Goal: Information Seeking & Learning: Learn about a topic

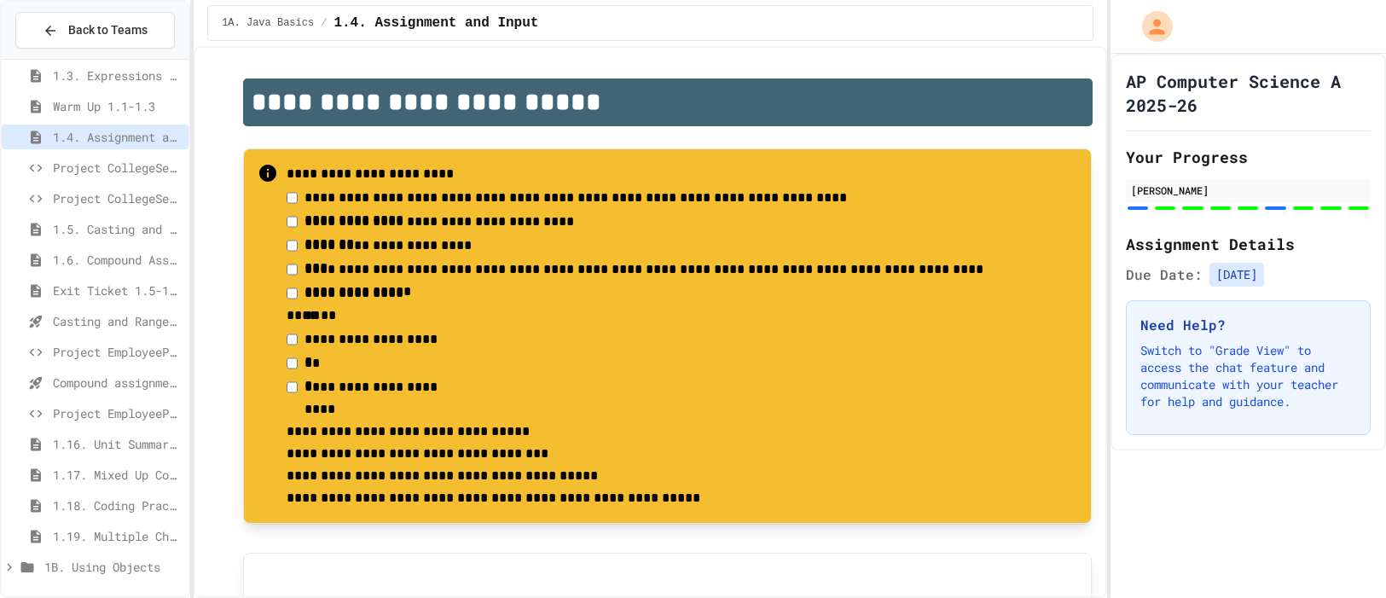
scroll to position [2245, 0]
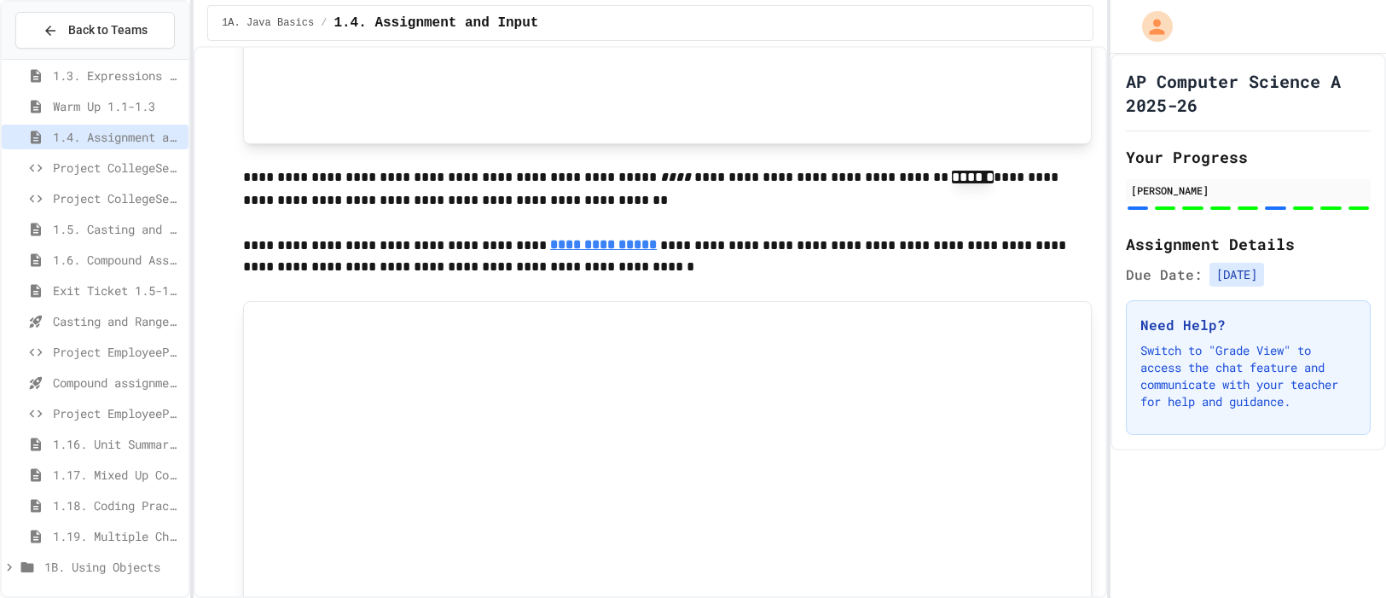
click at [107, 382] on span "Compound assignment operators - Quiz" at bounding box center [117, 383] width 129 height 18
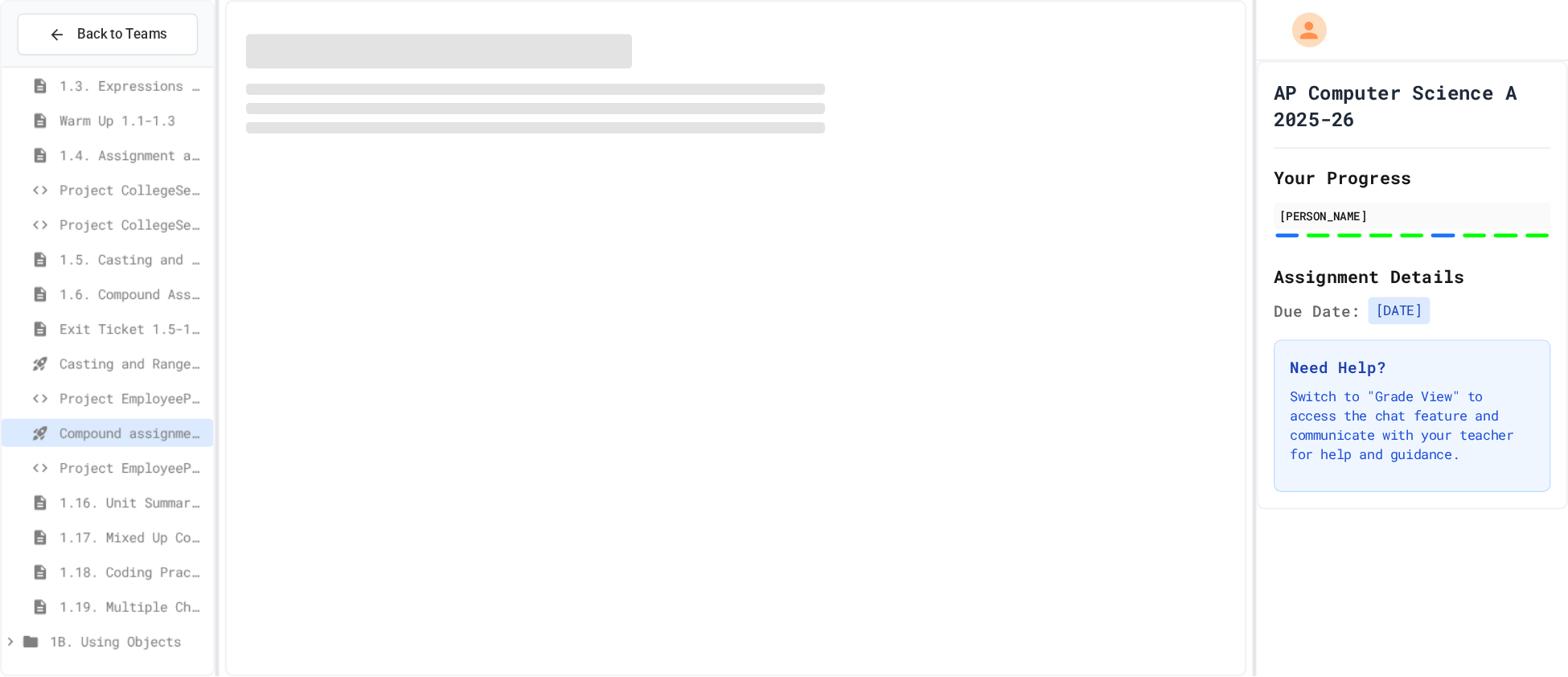
scroll to position [171, 0]
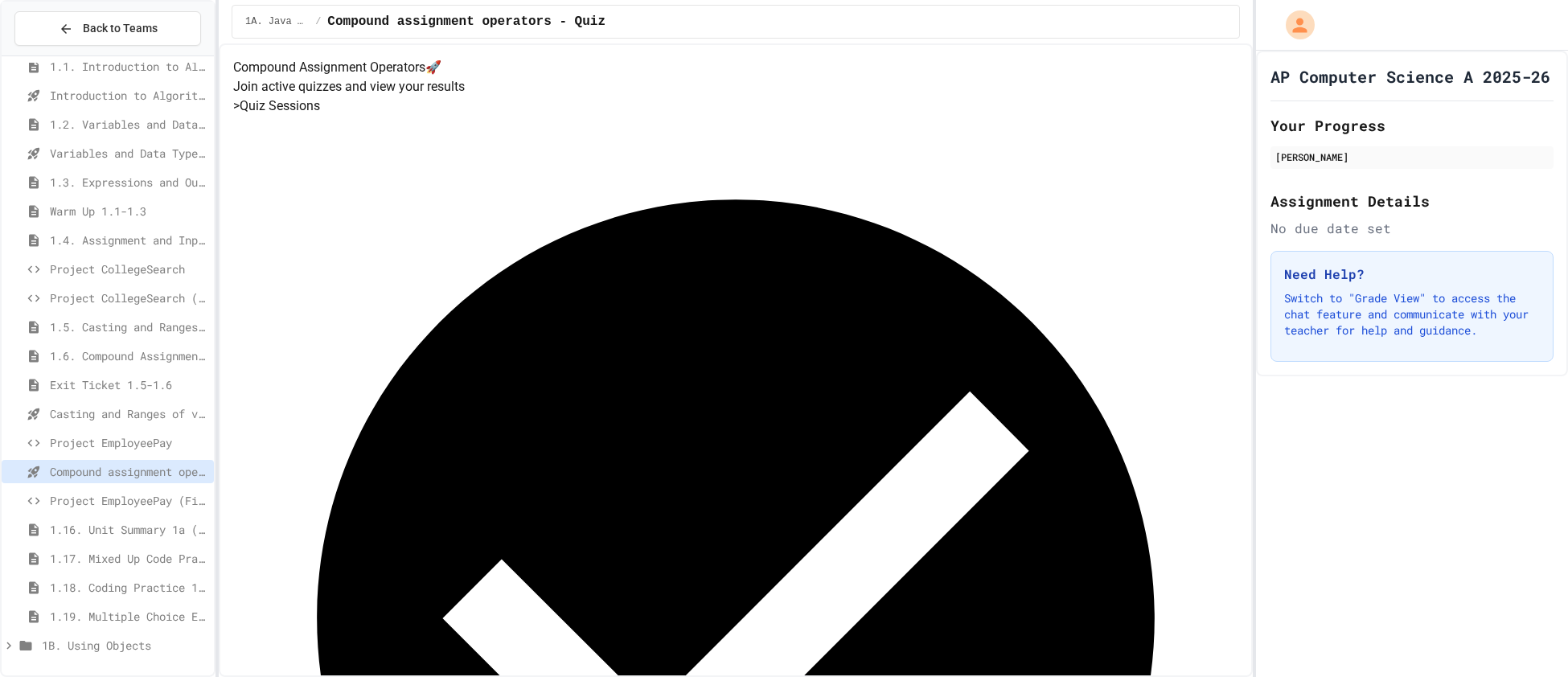
scroll to position [72, 0]
click at [110, 490] on div "Project EmployeePay (File Input)" at bounding box center [107, 502] width 212 height 24
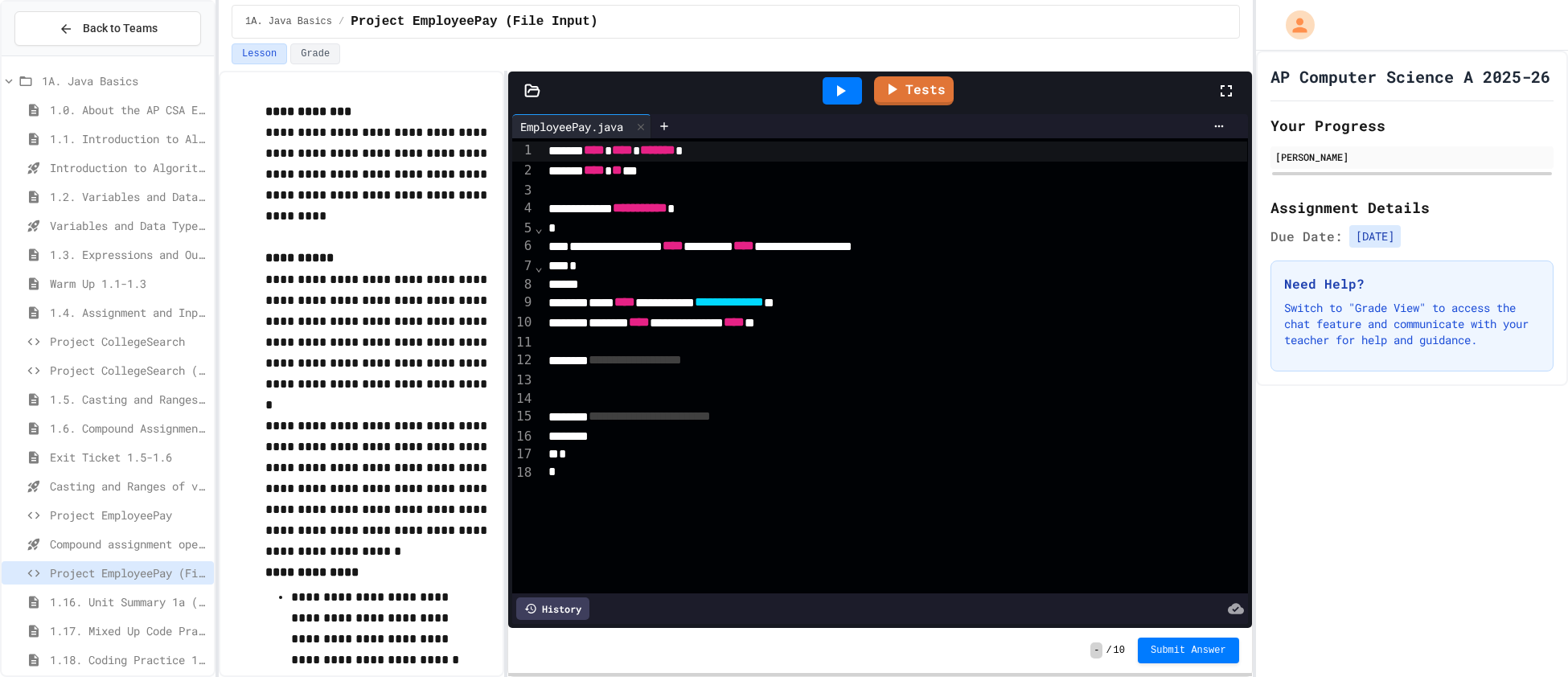
click at [764, 307] on span "**********" at bounding box center [729, 302] width 69 height 12
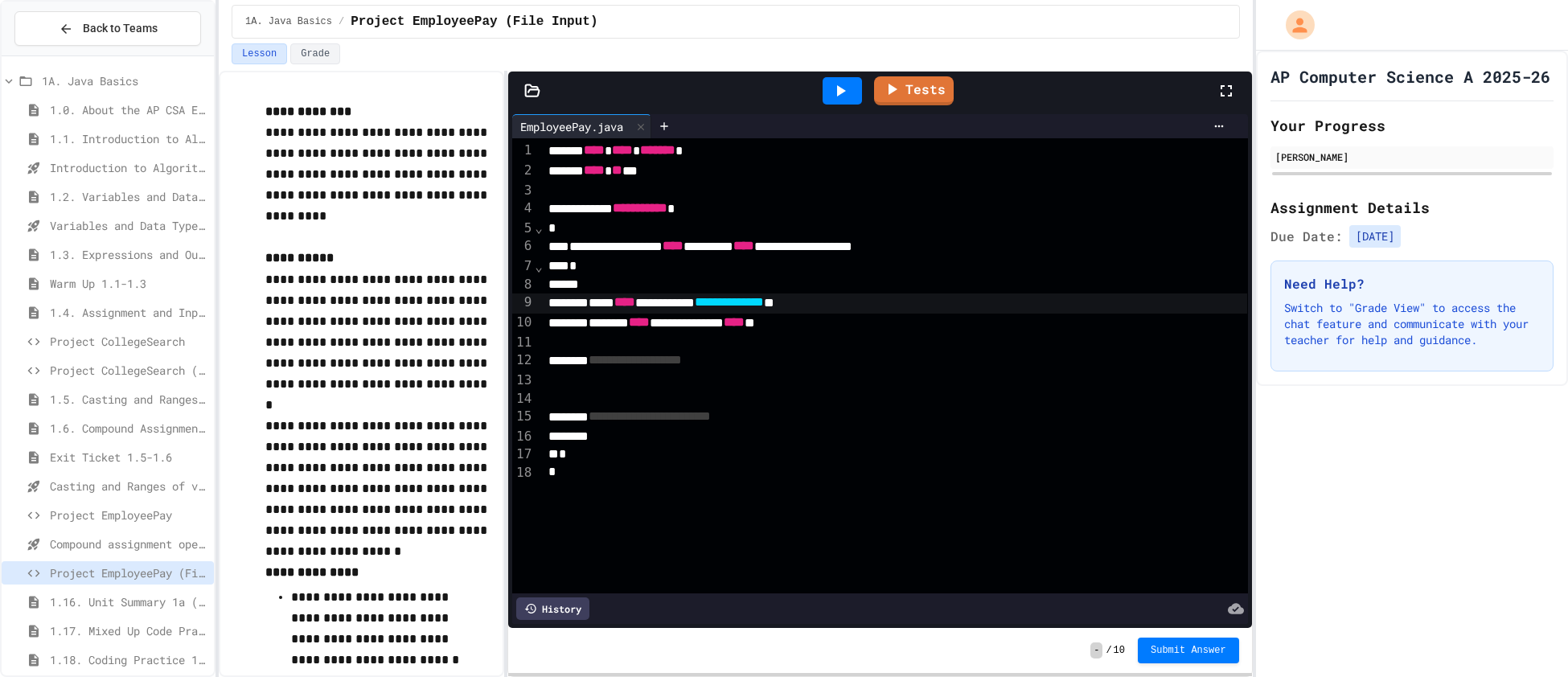
click at [876, 328] on div "**********" at bounding box center [896, 323] width 703 height 20
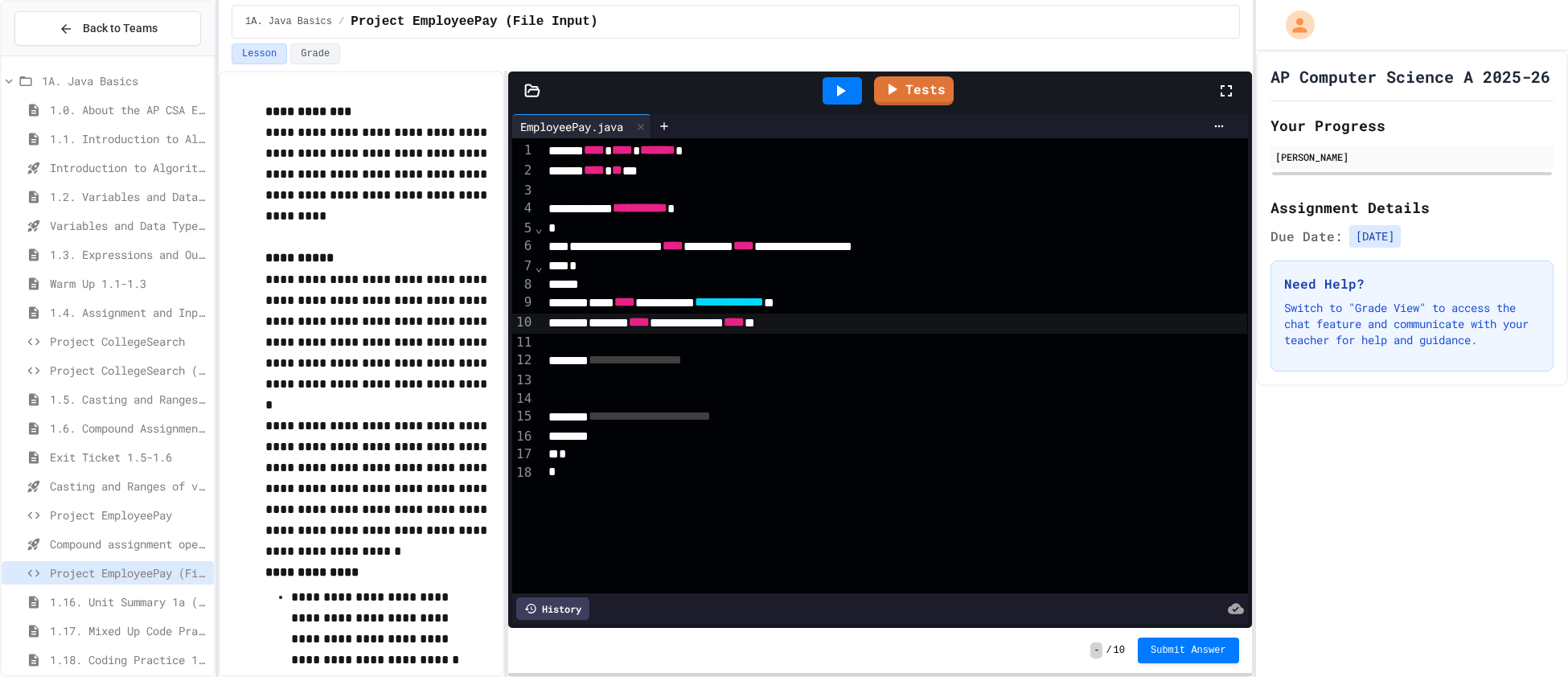
click at [752, 385] on div at bounding box center [896, 380] width 704 height 18
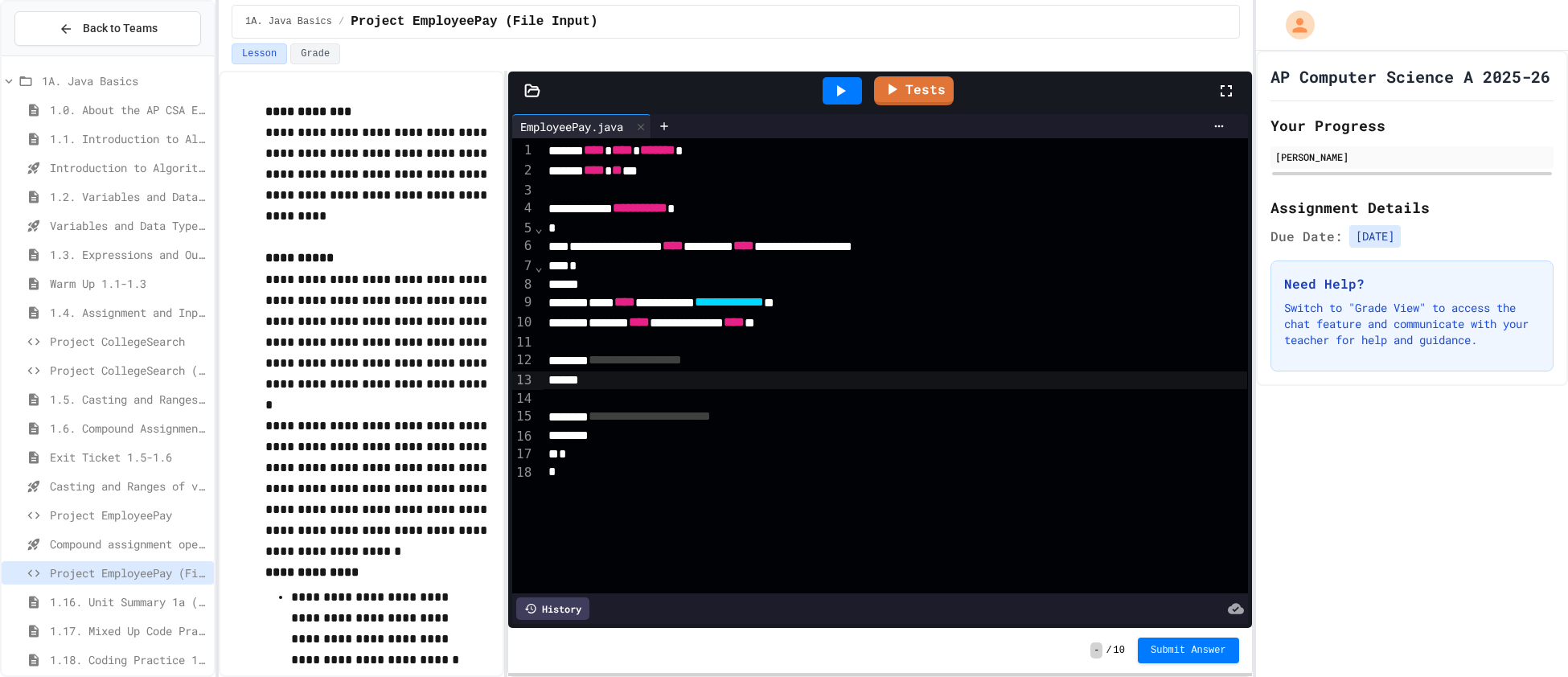
click at [711, 417] on span "**********" at bounding box center [650, 416] width 123 height 12
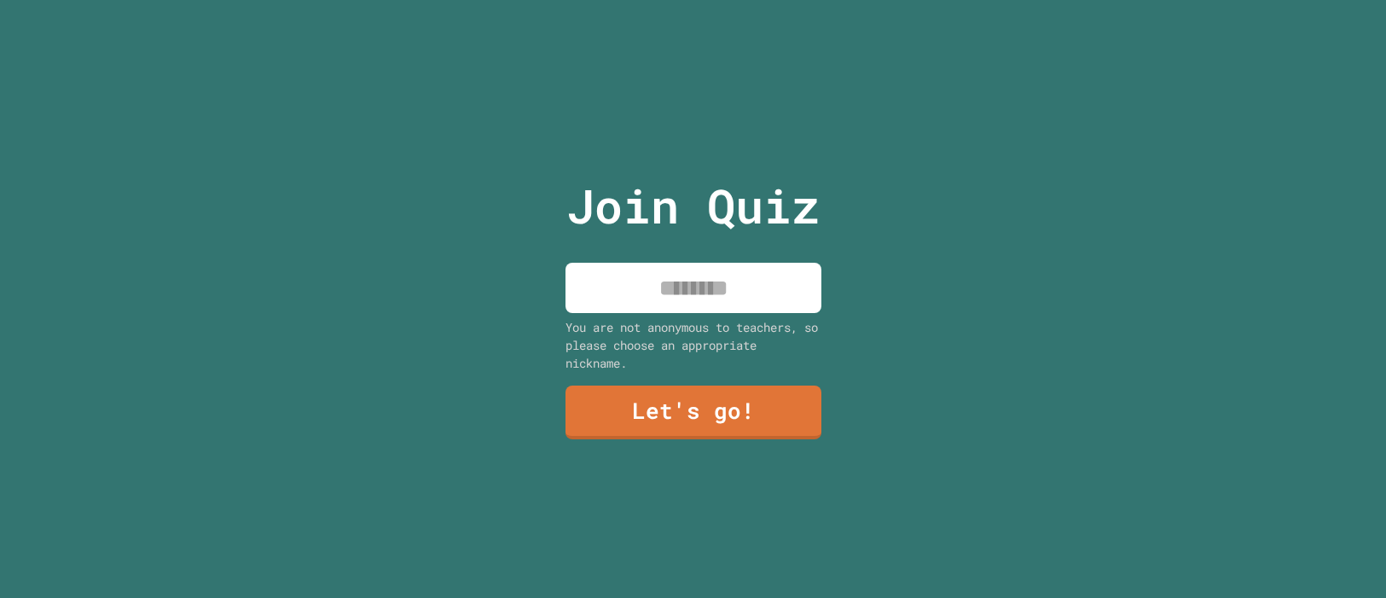
click at [683, 292] on input at bounding box center [694, 288] width 256 height 50
type input "*********"
click at [699, 435] on link "Let's go!" at bounding box center [694, 413] width 256 height 54
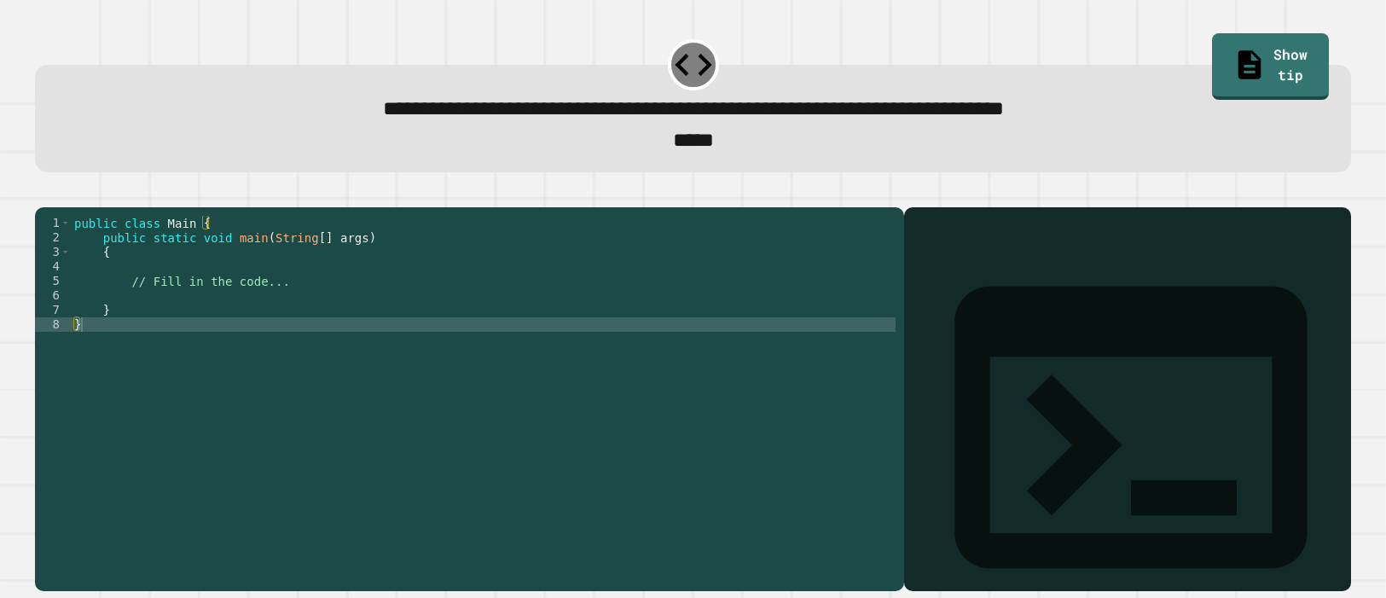
click at [299, 306] on div "public class Main { public static void main ( String [ ] args ) { // Fill in th…" at bounding box center [483, 397] width 825 height 363
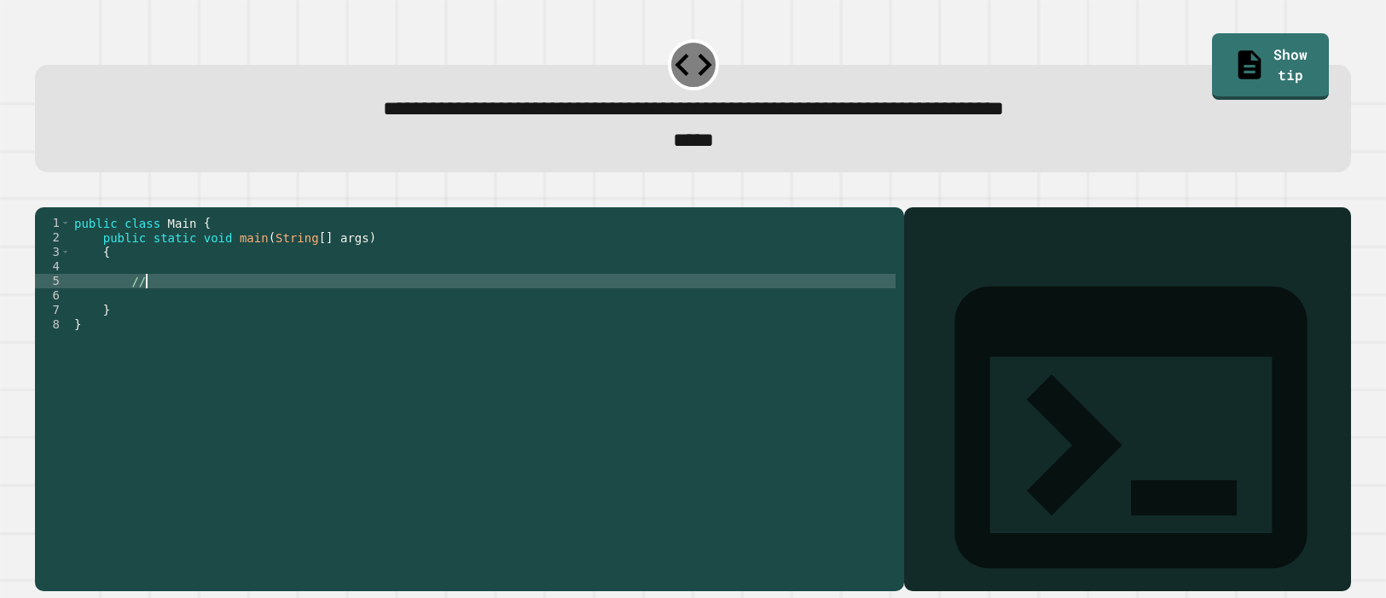
type textarea "*"
click at [44, 193] on button "button" at bounding box center [44, 193] width 0 height 0
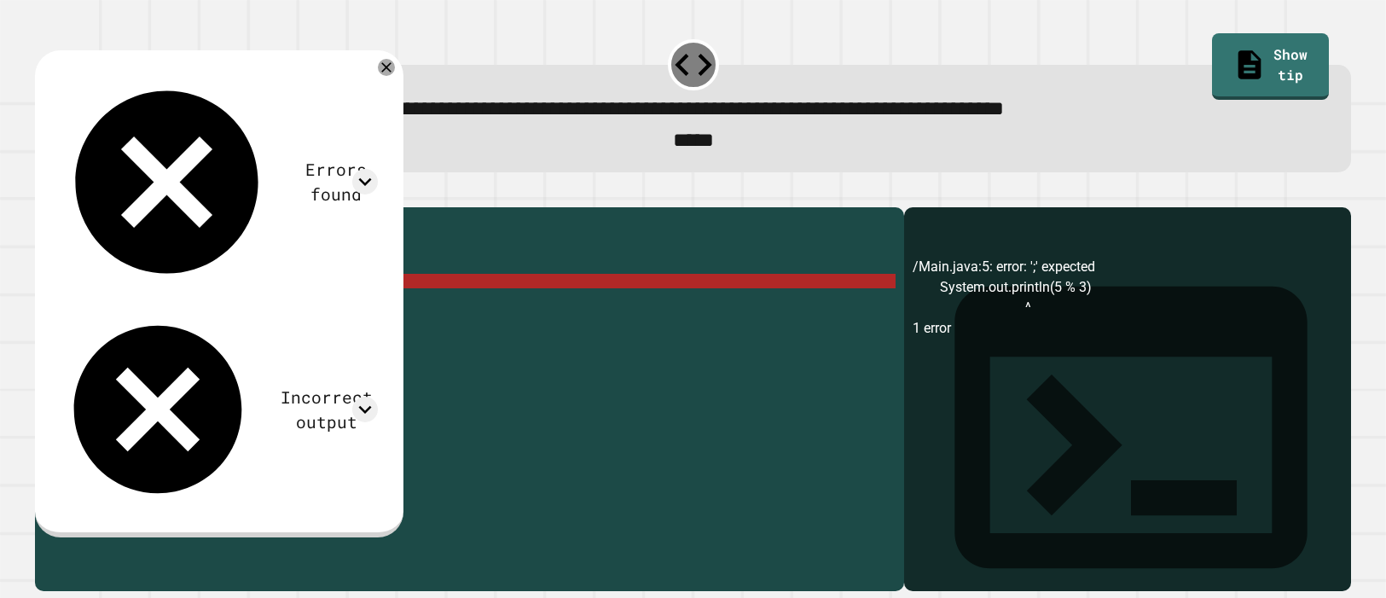
click at [352, 301] on div "public class Main { public static void main ( String [ ] args ) { System . out …" at bounding box center [483, 397] width 825 height 363
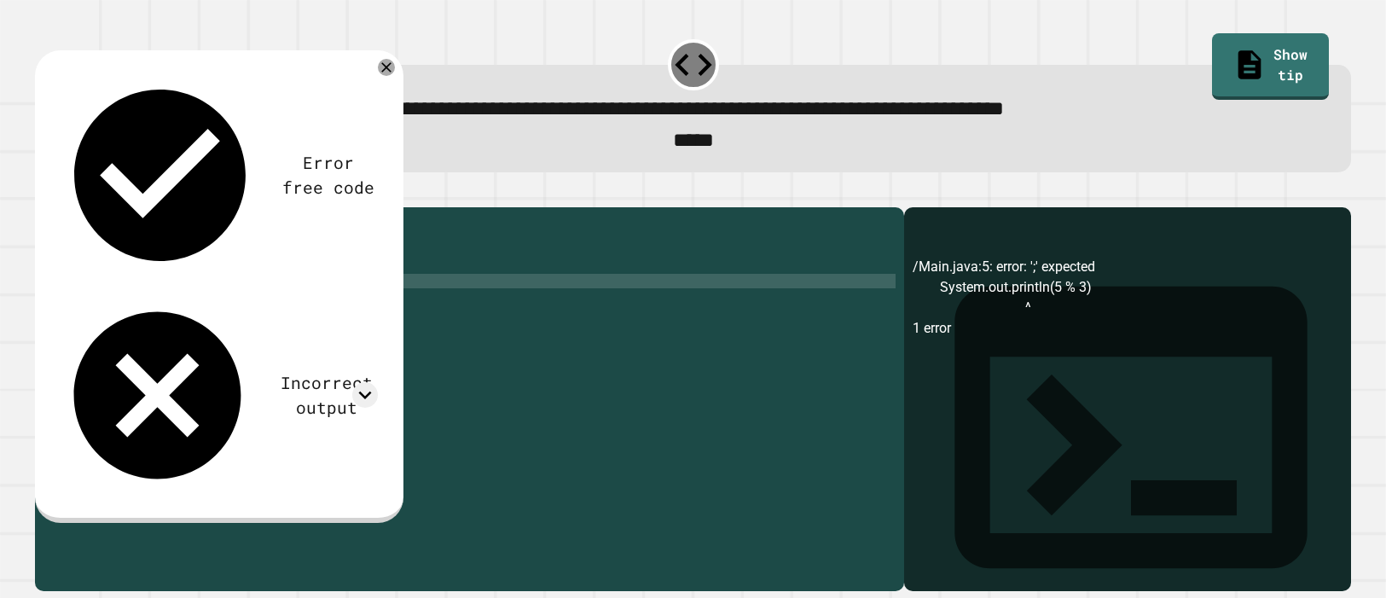
type textarea "**********"
click at [58, 204] on icon "button" at bounding box center [54, 203] width 9 height 12
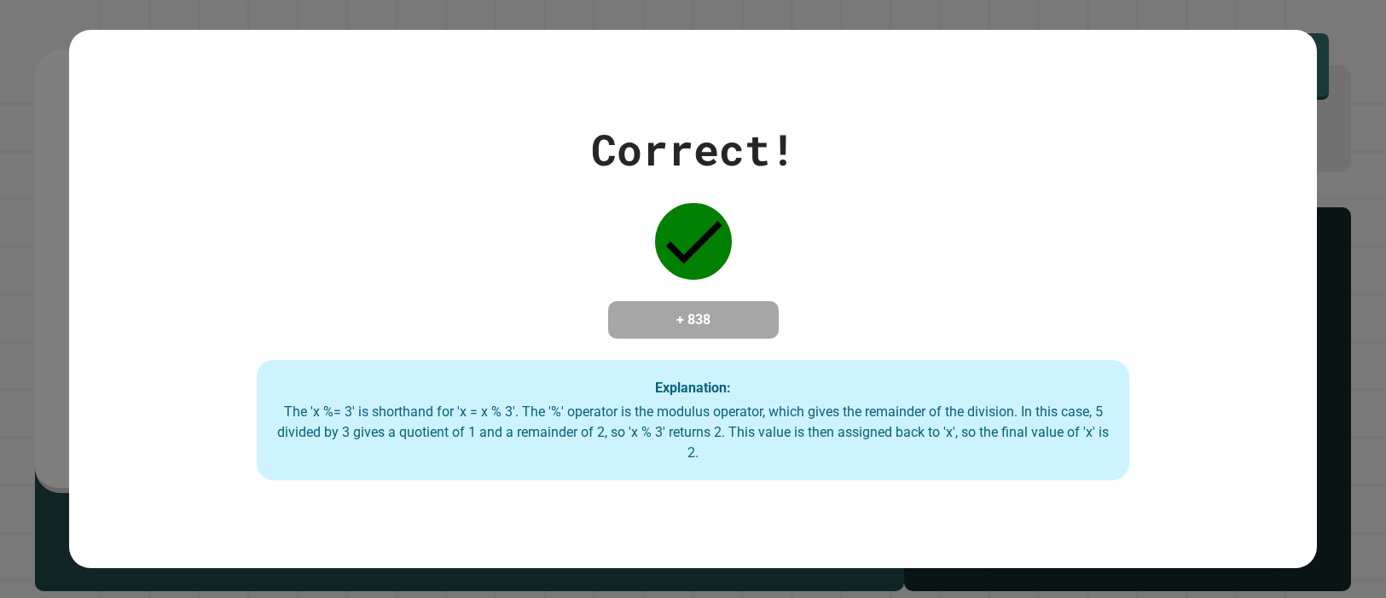
click at [67, 362] on div "Correct! + 838 Explanation: The 'x %= 3' is shorthand for 'x = x % 3'. The '%' …" at bounding box center [693, 299] width 1386 height 598
click at [59, 360] on div "Correct! + 838 Explanation: The 'x %= 3' is shorthand for 'x = x % 3'. The '%' …" at bounding box center [693, 299] width 1386 height 598
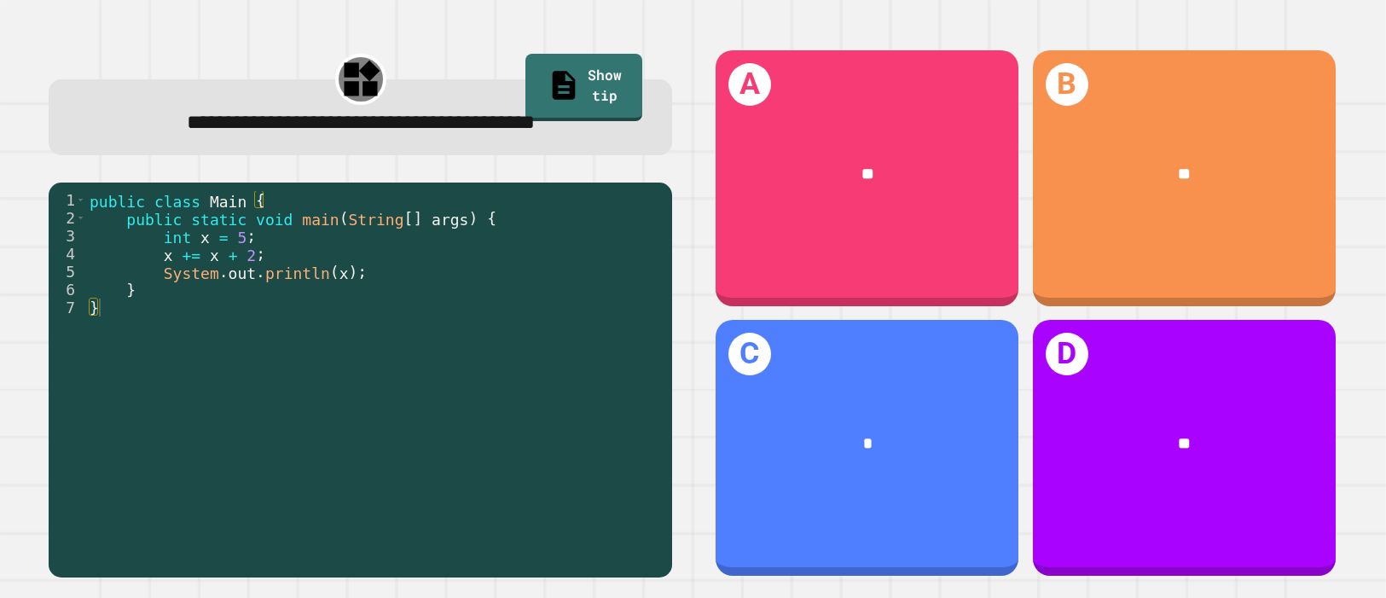
click at [444, 270] on div "public class Main { public static void main ( String [ ] args ) { int x = 5 ; x…" at bounding box center [375, 388] width 578 height 394
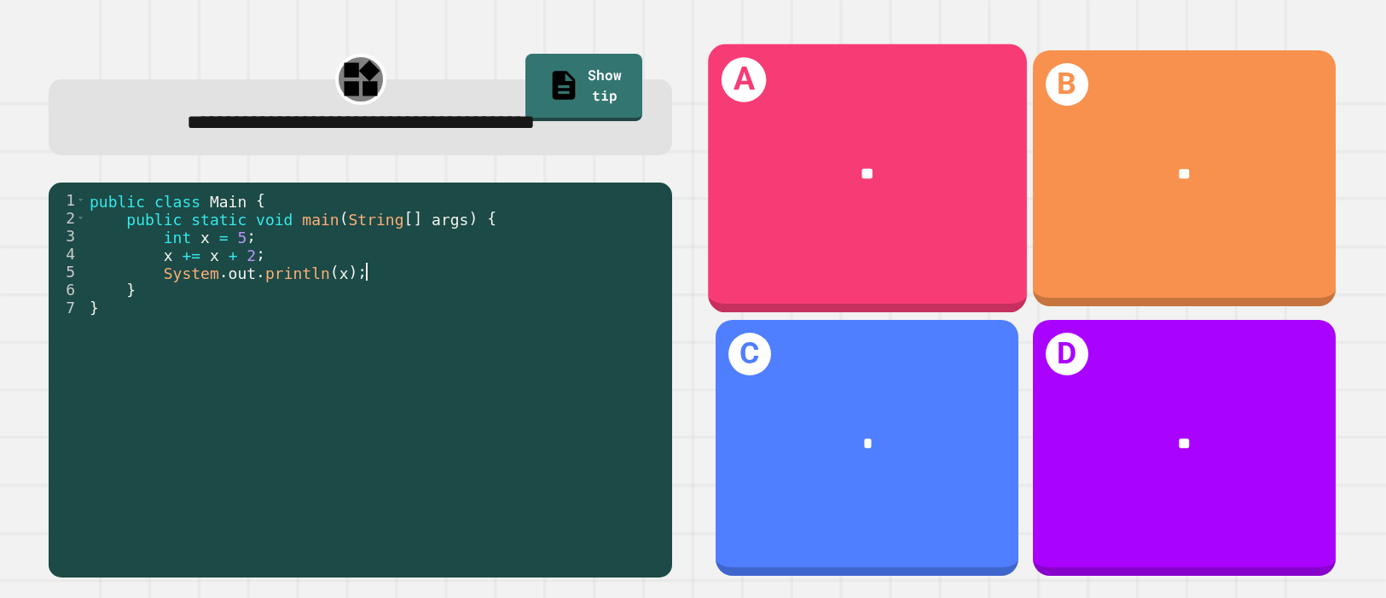
click at [776, 195] on div "**" at bounding box center [867, 173] width 318 height 93
click at [854, 213] on div "**" at bounding box center [867, 173] width 318 height 93
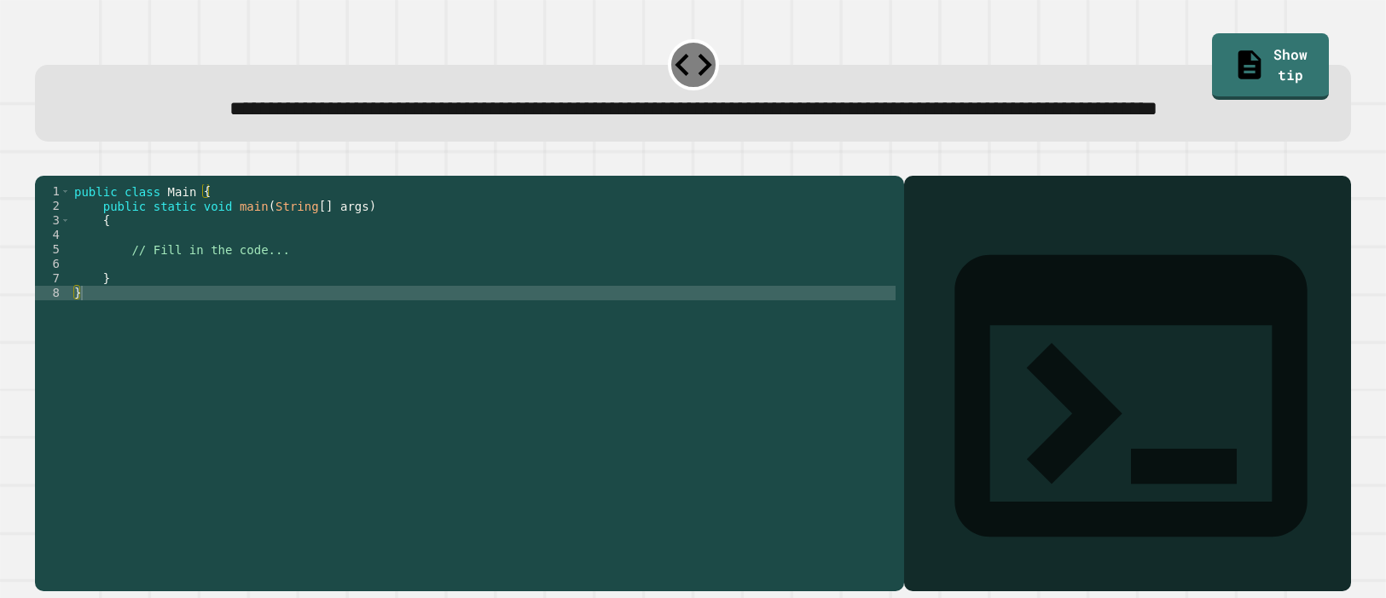
click at [682, 307] on div "public class Main { public static void main ( String [ ] args ) { // Fill in th…" at bounding box center [483, 365] width 825 height 363
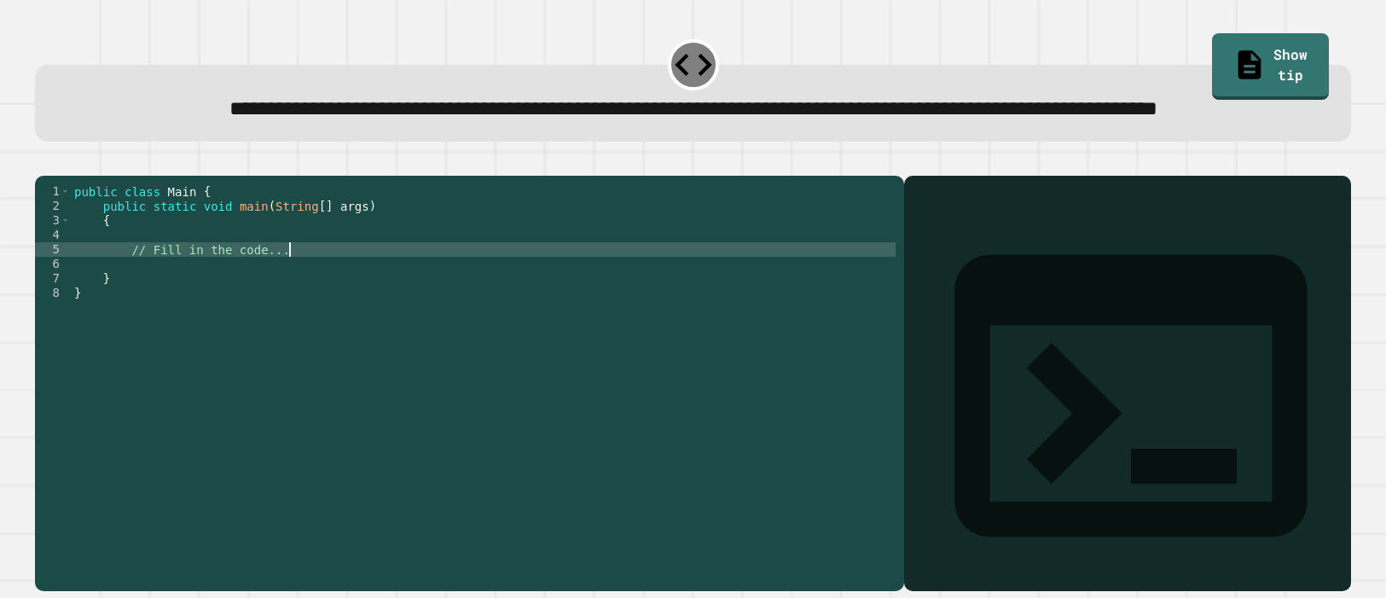
click at [682, 307] on div "public class Main { public static void main ( String [ ] args ) { // Fill in th…" at bounding box center [483, 365] width 825 height 363
type textarea "*"
click at [44, 162] on button "button" at bounding box center [44, 162] width 0 height 0
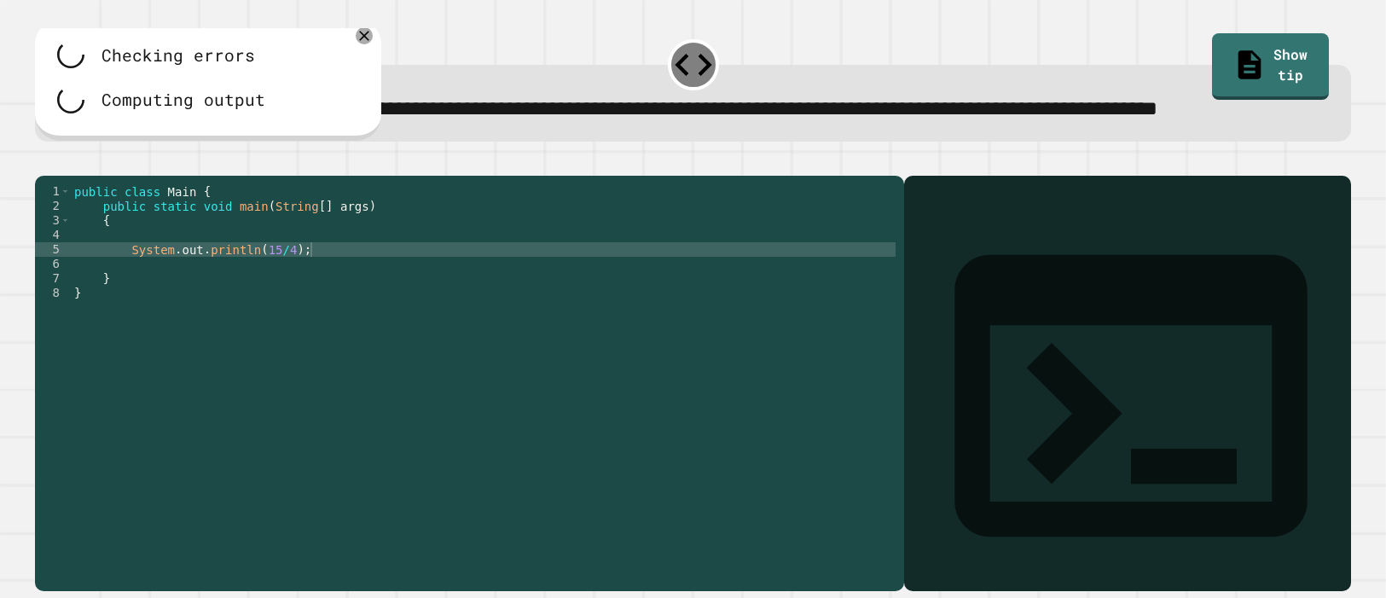
click at [287, 302] on div "public class Main { public static void main ( String [ ] args ) { System . out …" at bounding box center [483, 365] width 825 height 363
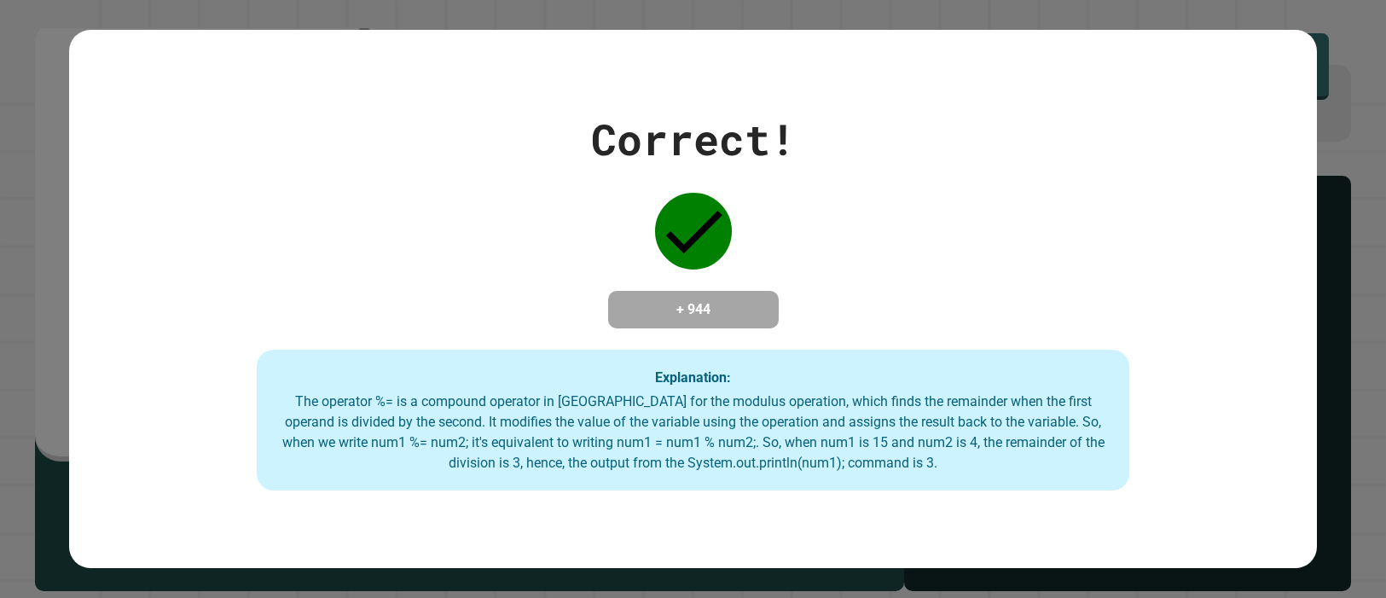
type textarea "**********"
click at [0, 237] on div "Correct! + 944 Explanation: The operator %= is a compound operator in [GEOGRAPH…" at bounding box center [693, 299] width 1386 height 598
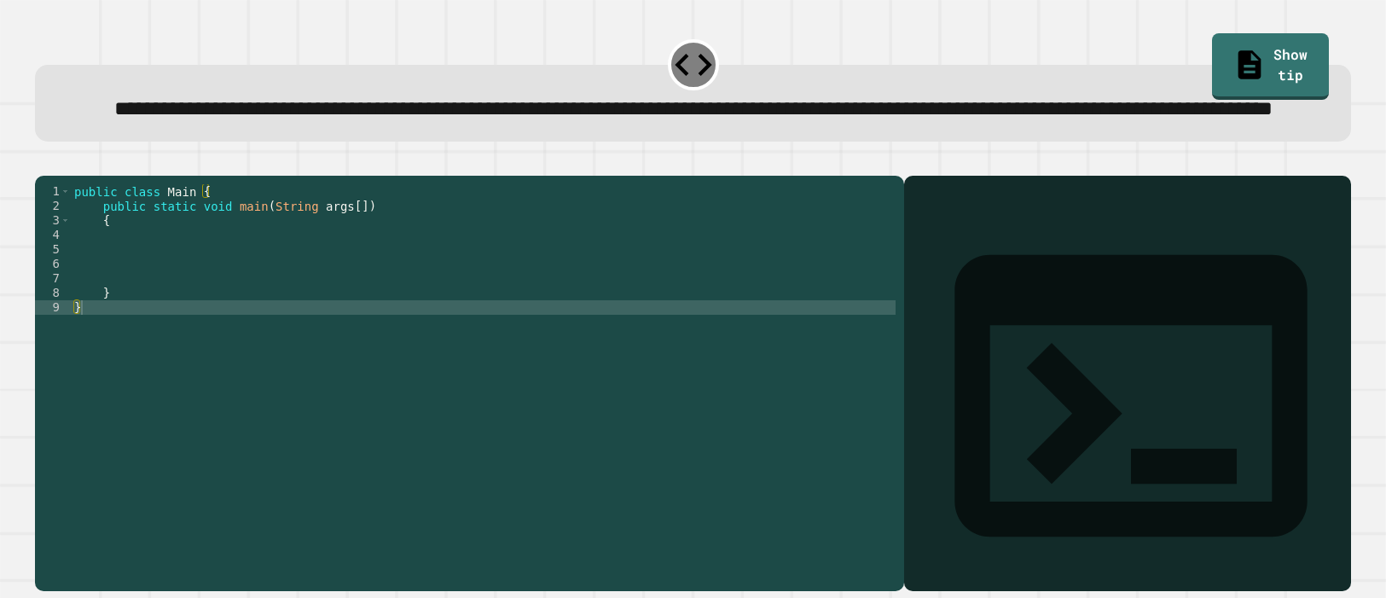
click at [206, 374] on div "public class Main { public static void main ( String args [ ]) { } }" at bounding box center [483, 365] width 825 height 363
click at [135, 378] on div "public class Main { public static void main ( String args [ ]) { } }" at bounding box center [483, 365] width 825 height 363
click at [165, 333] on div "public class Main { public static void main ( String args [ ]) { } }" at bounding box center [483, 365] width 825 height 363
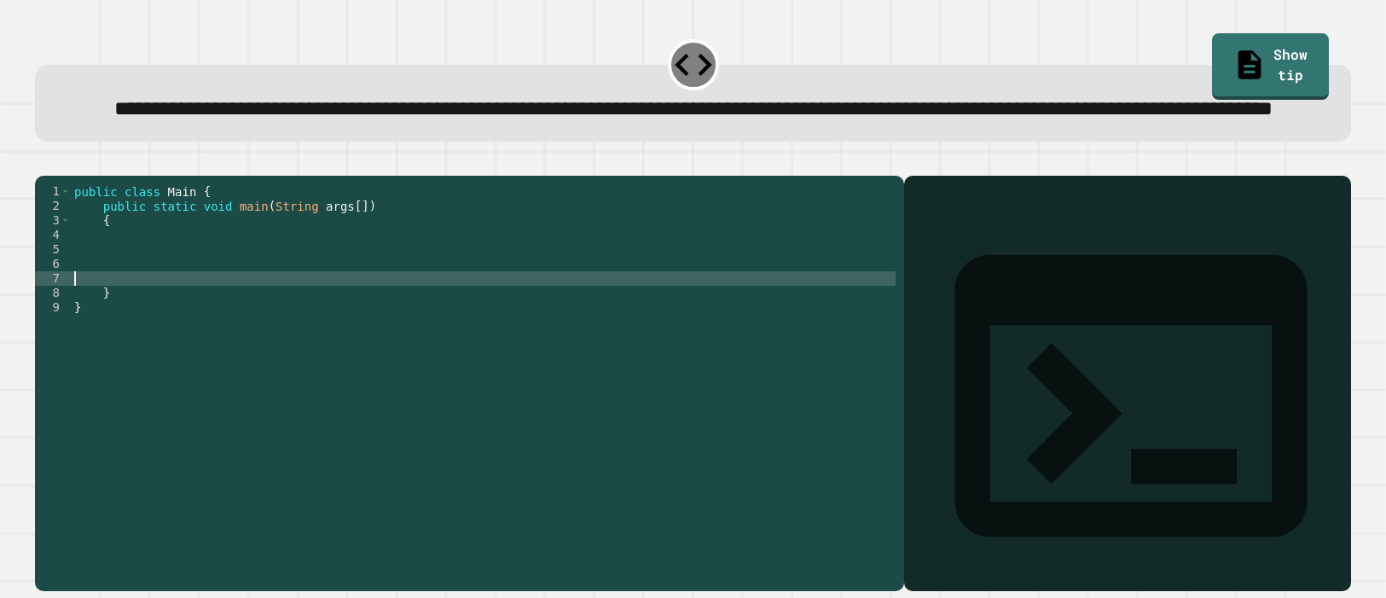
click at [171, 322] on div "public class Main { public static void main ( String args [ ]) { } }" at bounding box center [483, 365] width 825 height 363
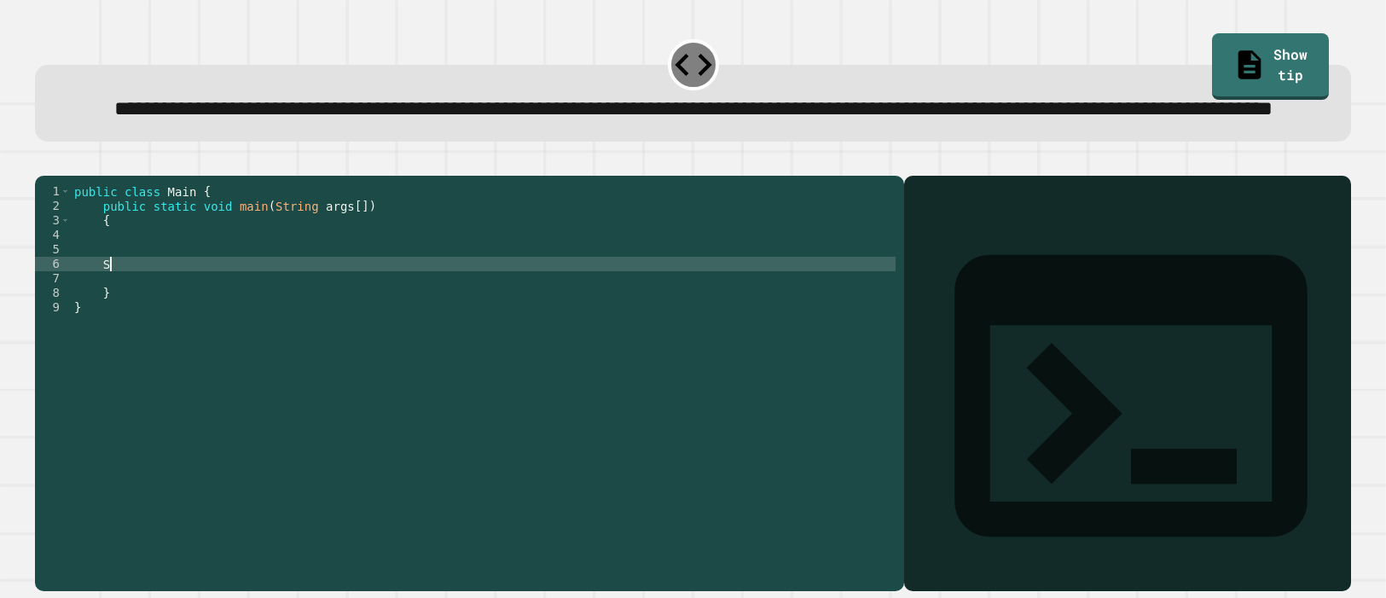
scroll to position [0, 1]
type textarea "*"
type textarea "**********"
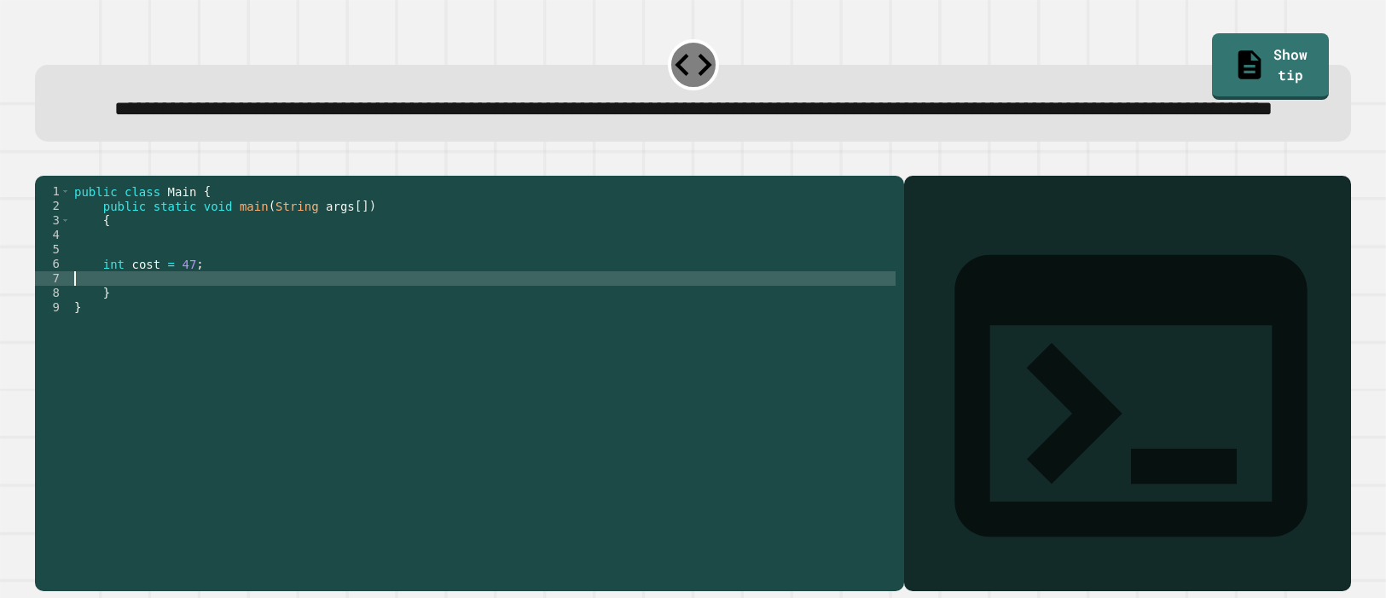
type textarea "**********"
type textarea "*"
type textarea "**********"
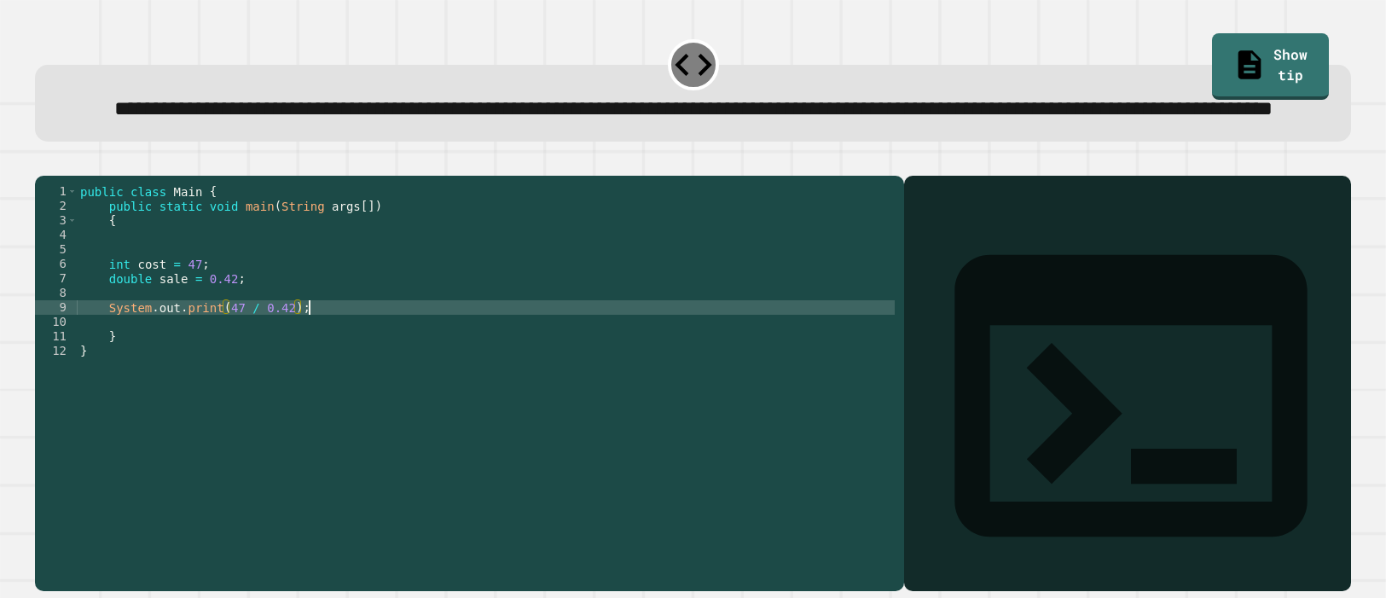
scroll to position [0, 15]
click at [44, 162] on icon "button" at bounding box center [44, 162] width 0 height 0
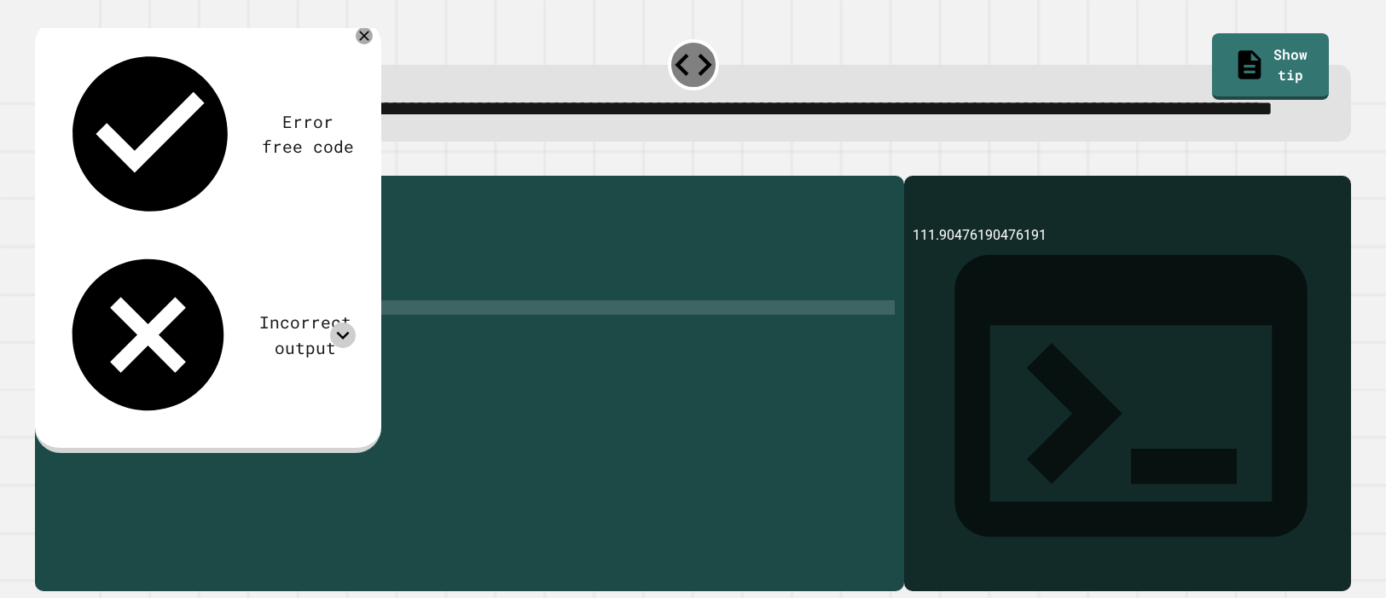
click at [345, 322] on icon at bounding box center [343, 335] width 26 height 26
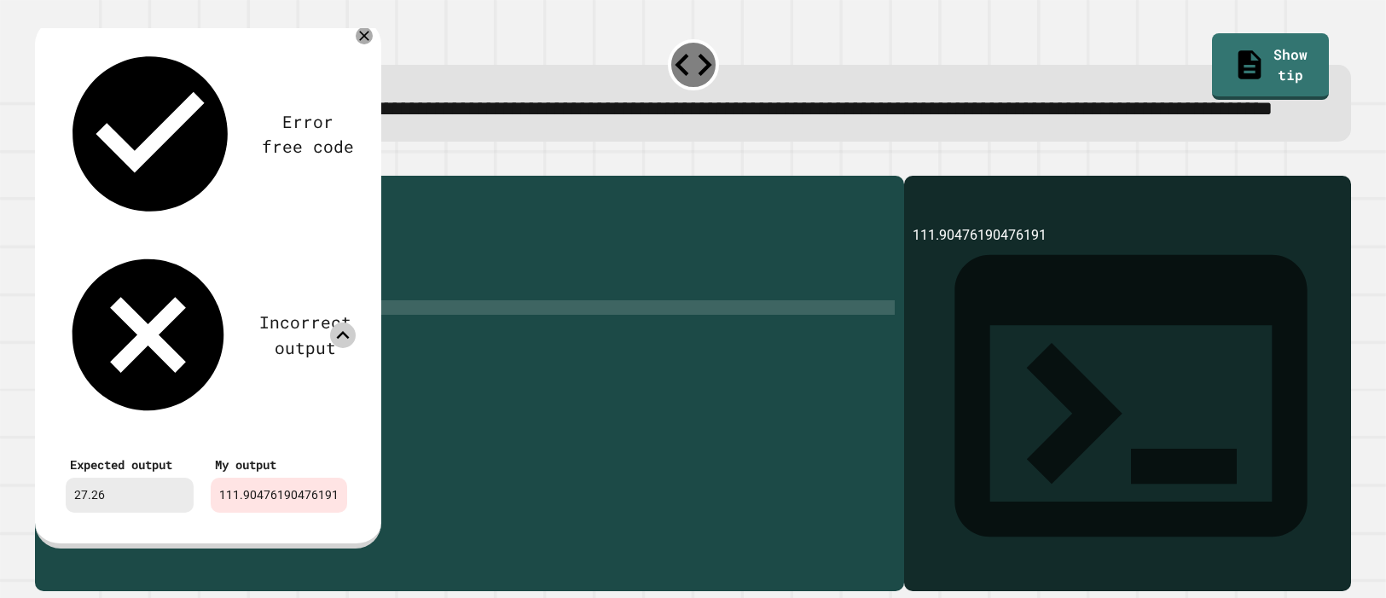
click at [345, 322] on icon at bounding box center [343, 335] width 26 height 26
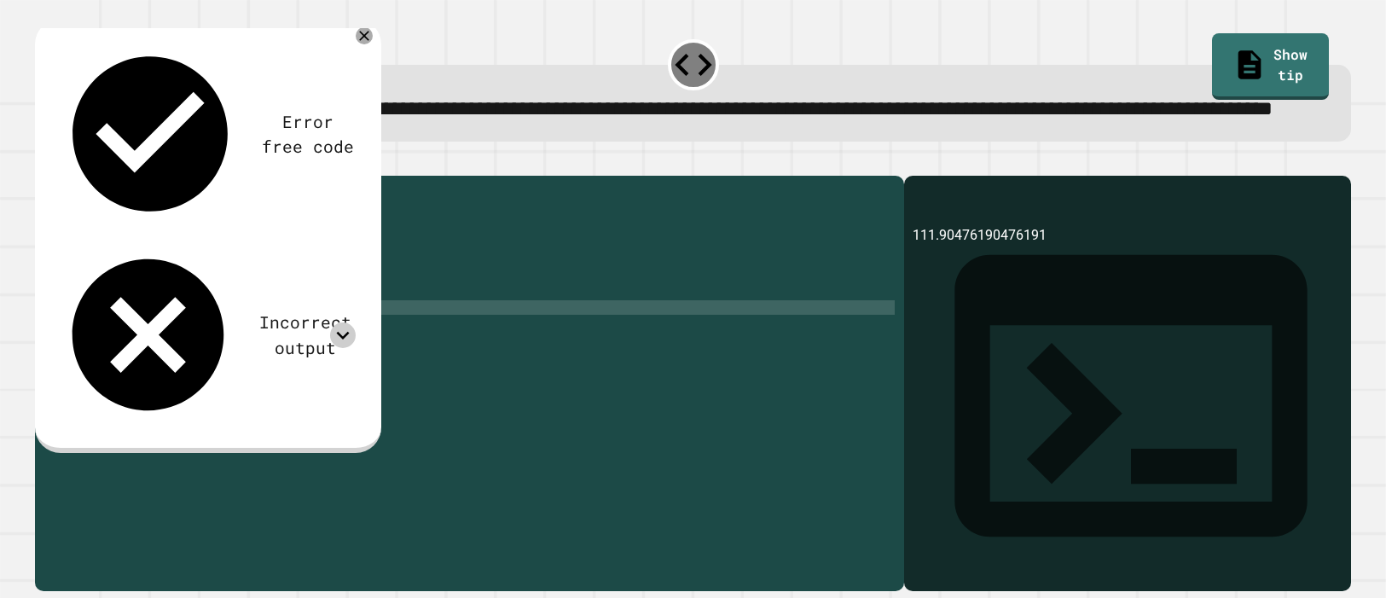
click at [294, 363] on div "public class Main { public static void main ( String args [ ]) { int cost = 47 …" at bounding box center [486, 365] width 818 height 363
click at [264, 364] on div "public class Main { public static void main ( String args [ ]) { int cost = 47 …" at bounding box center [486, 365] width 818 height 363
click at [44, 162] on button "button" at bounding box center [44, 162] width 0 height 0
click at [296, 363] on div "public class Main { public static void main ( String args [ ]) { int cost = 47 …" at bounding box center [486, 365] width 818 height 363
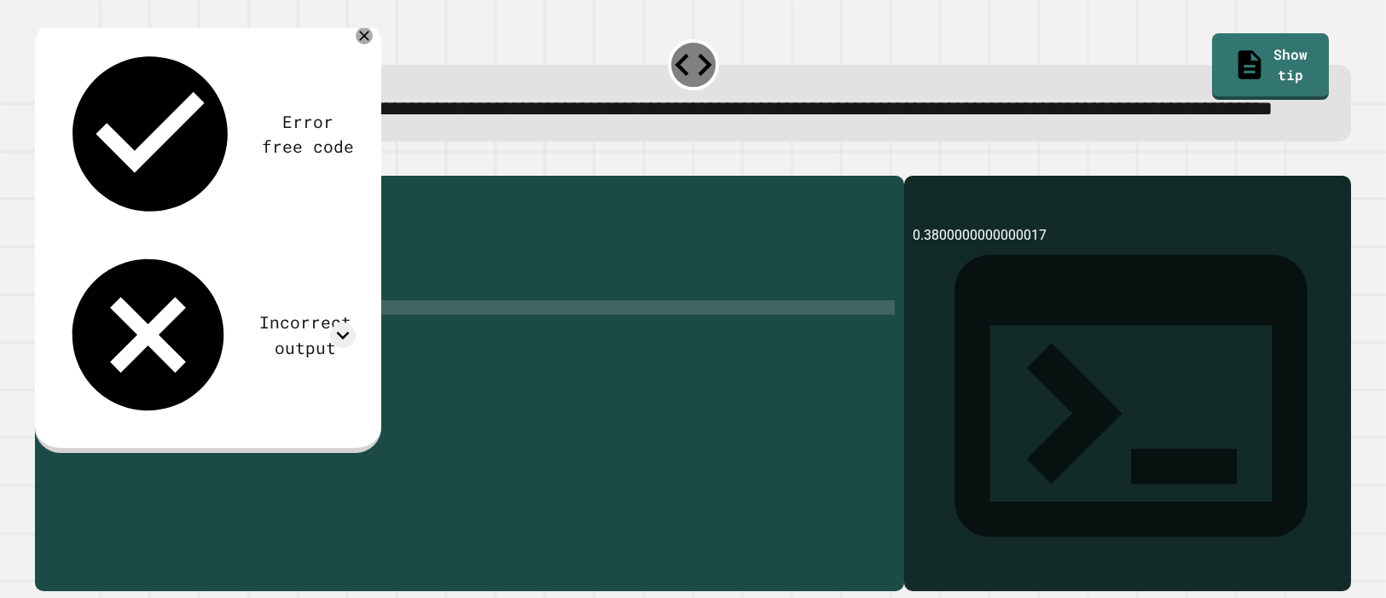
scroll to position [0, 14]
click at [44, 162] on button "button" at bounding box center [44, 162] width 0 height 0
click at [334, 322] on icon at bounding box center [343, 335] width 26 height 26
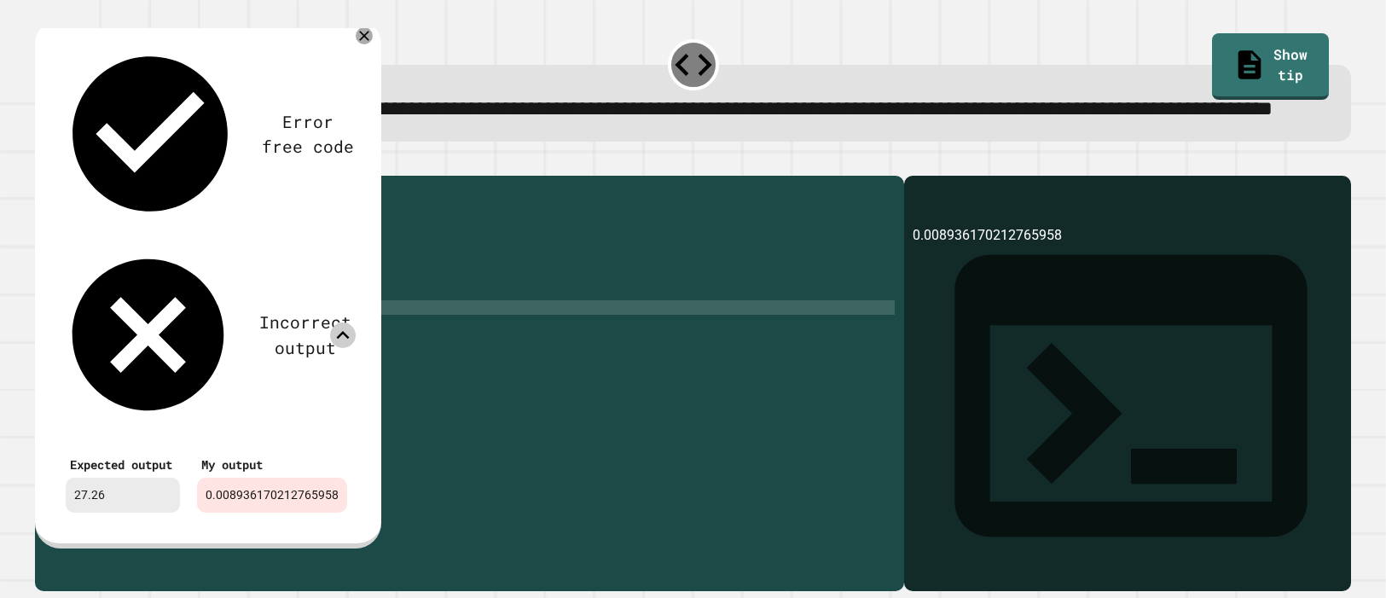
click at [334, 322] on icon at bounding box center [343, 335] width 26 height 26
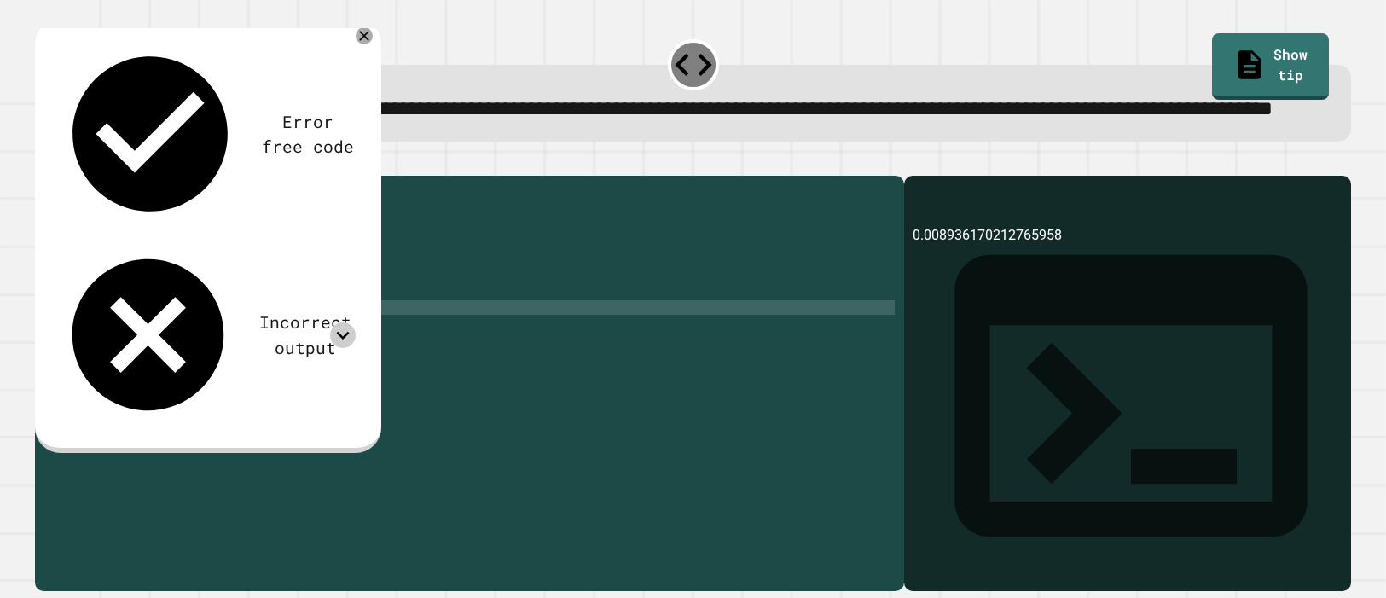
click at [302, 354] on div "public class Main { public static void main ( String args [ ]) { int cost = 47 …" at bounding box center [486, 365] width 818 height 363
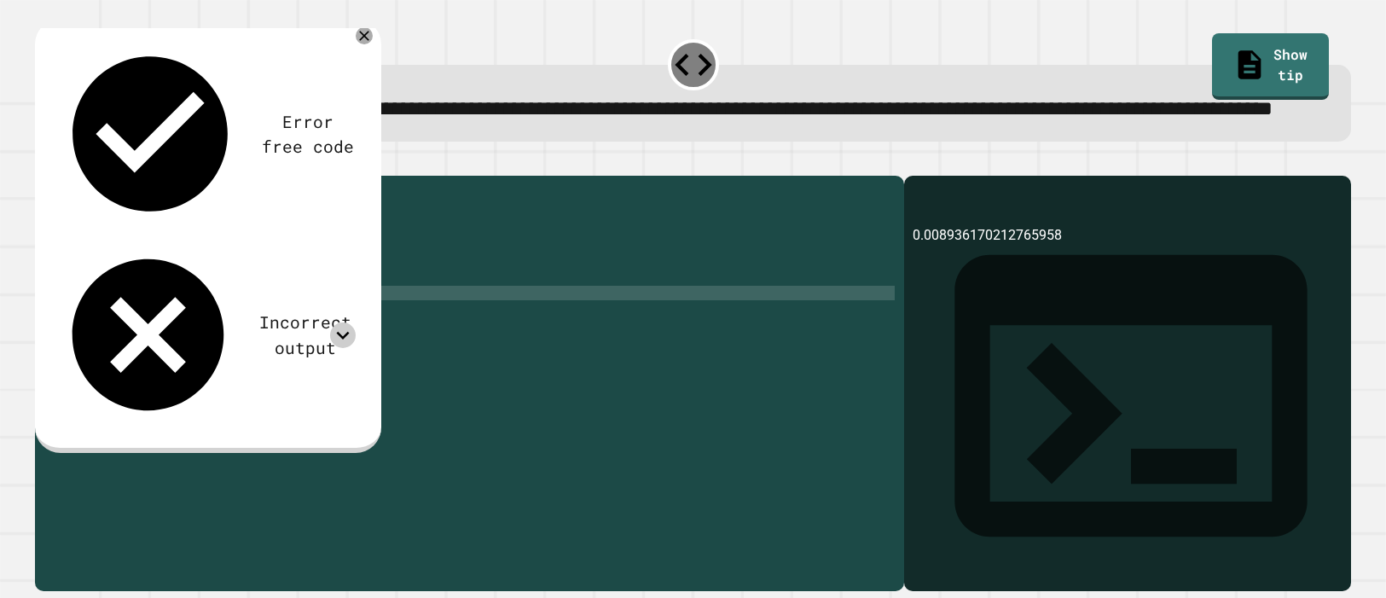
scroll to position [0, 1]
click at [294, 357] on div "public class Main { public static void main ( String args [ ]) { int cost = 47 …" at bounding box center [486, 365] width 818 height 363
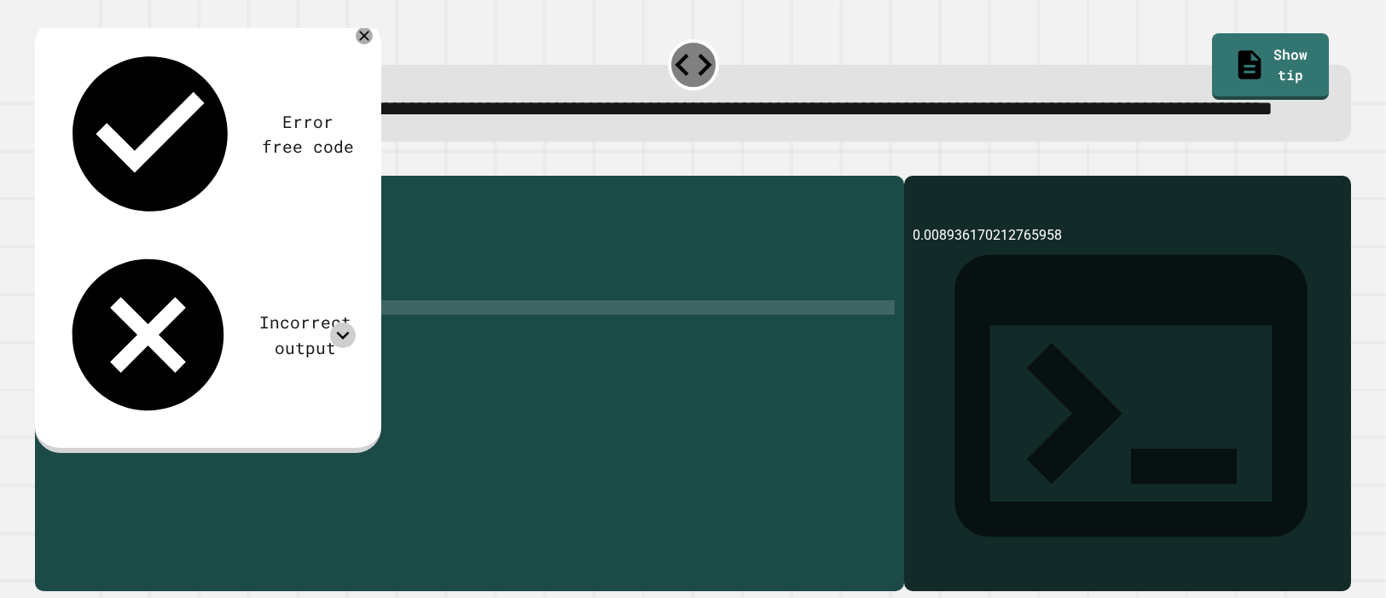
click at [320, 362] on div "public class Main { public static void main ( String args [ ]) { int cost = 47 …" at bounding box center [486, 365] width 818 height 363
click at [276, 361] on div "public class Main { public static void main ( String args [ ]) { int cost = 47 …" at bounding box center [486, 365] width 818 height 363
click at [44, 162] on icon "button" at bounding box center [44, 162] width 0 height 0
click at [261, 357] on div "public class Main { public static void main ( String args [ ]) { int cost = 47 …" at bounding box center [486, 365] width 818 height 363
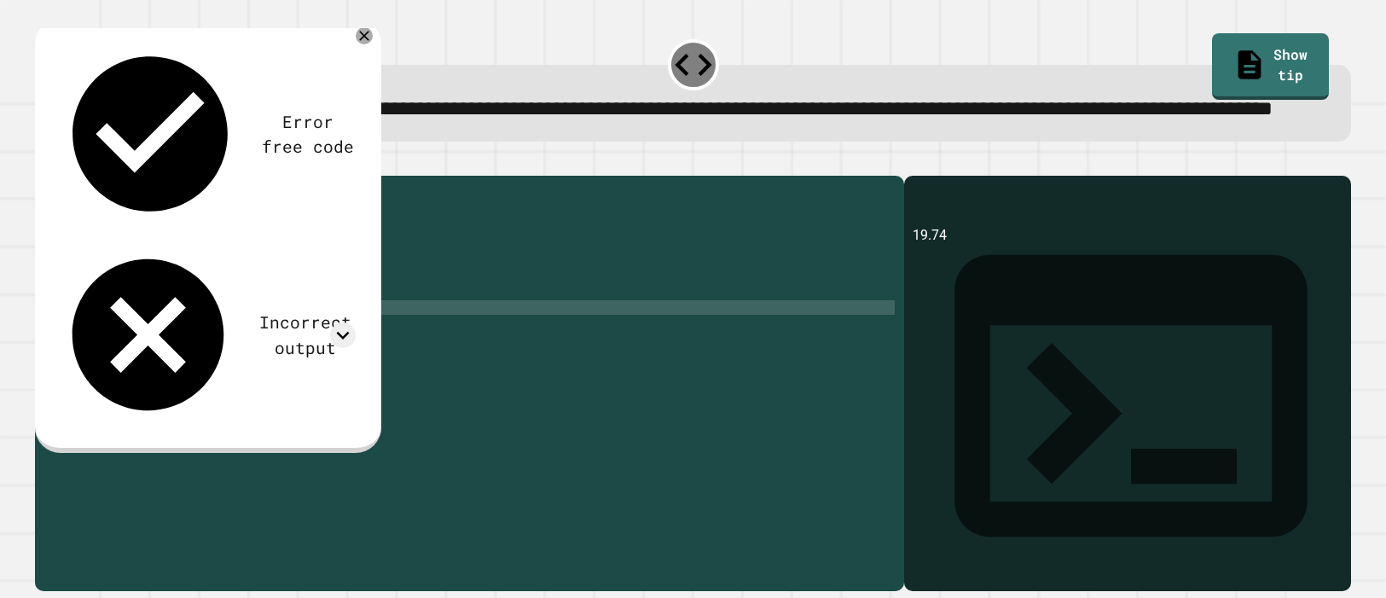
click at [229, 359] on div "public class Main { public static void main ( String args [ ]) { int cost = 47 …" at bounding box center [486, 365] width 818 height 363
click at [44, 162] on button "button" at bounding box center [44, 162] width 0 height 0
click at [342, 322] on icon at bounding box center [343, 335] width 26 height 26
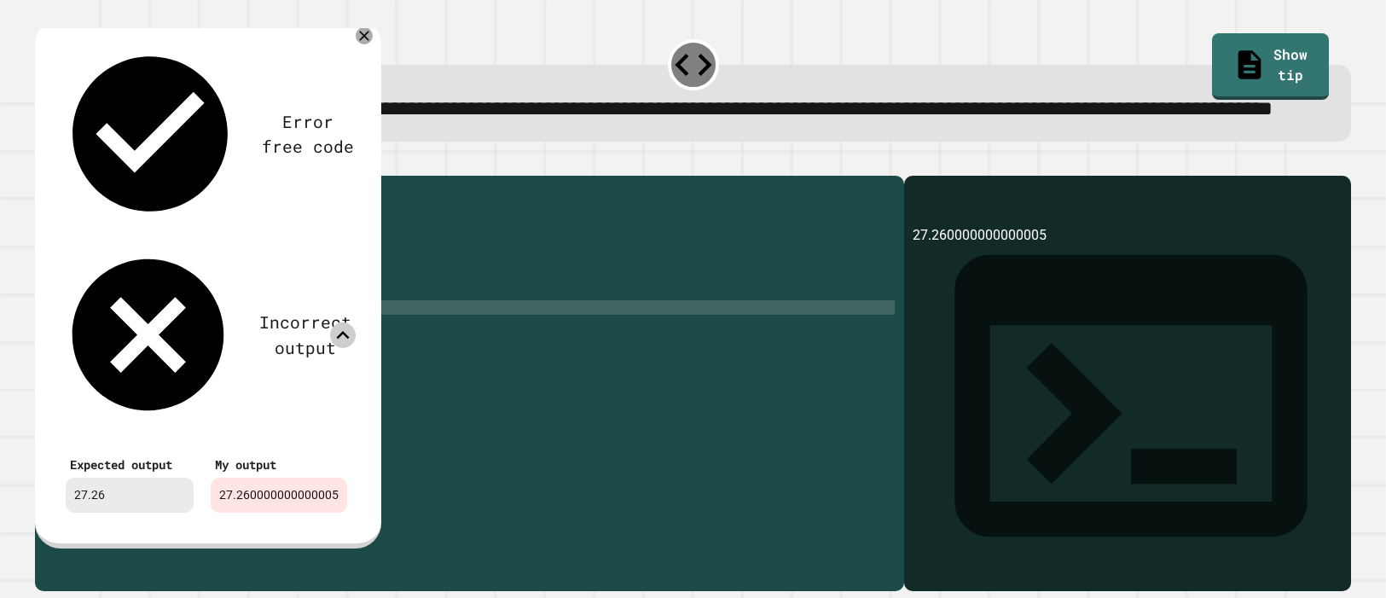
click at [342, 322] on icon at bounding box center [343, 335] width 26 height 26
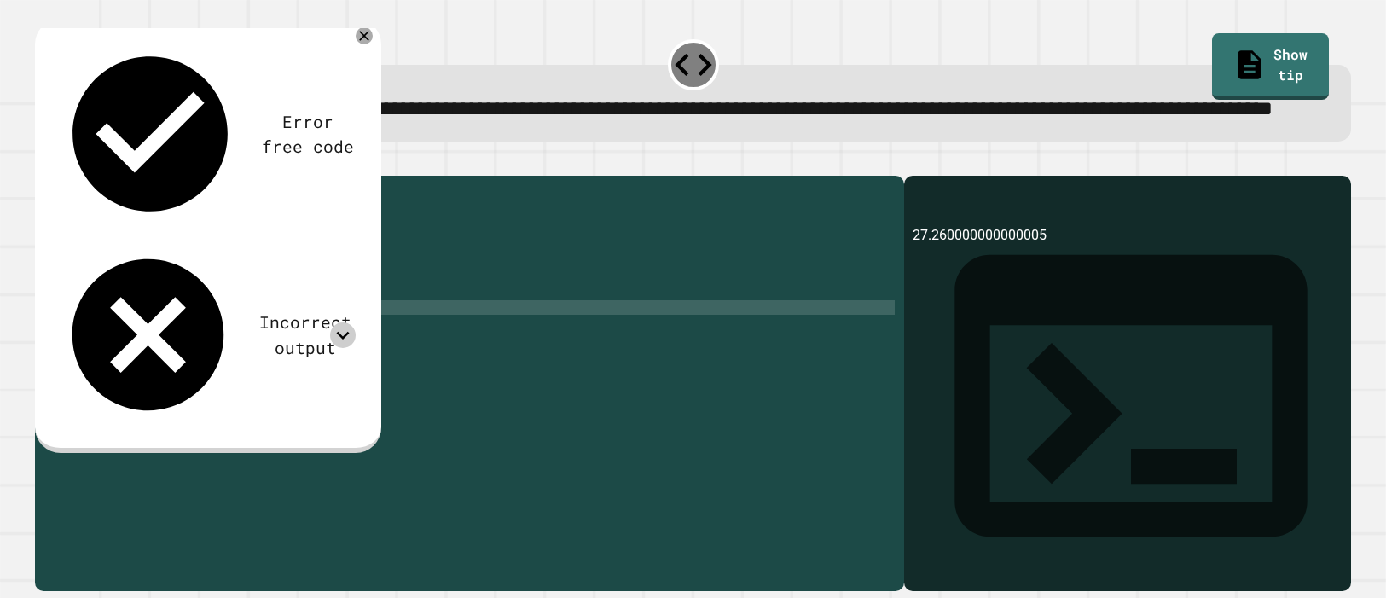
scroll to position [0, 8]
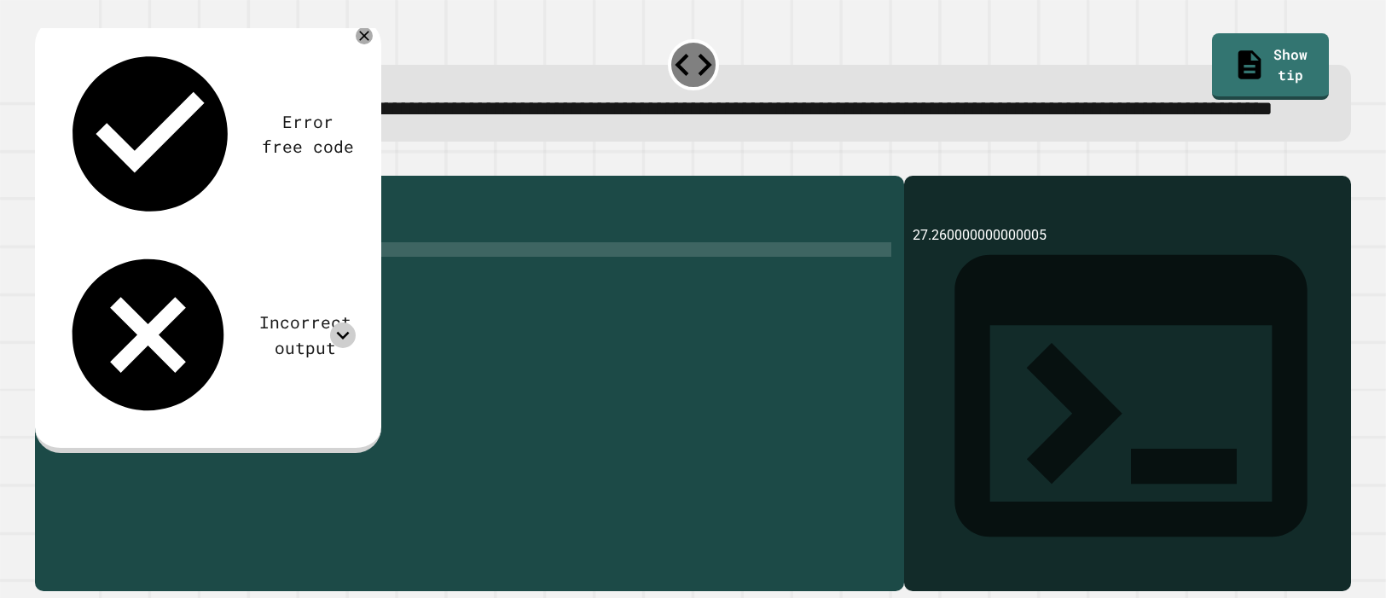
drag, startPoint x: 275, startPoint y: 326, endPoint x: 43, endPoint y: 314, distance: 232.3
click at [43, 314] on div "**********" at bounding box center [465, 351] width 861 height 334
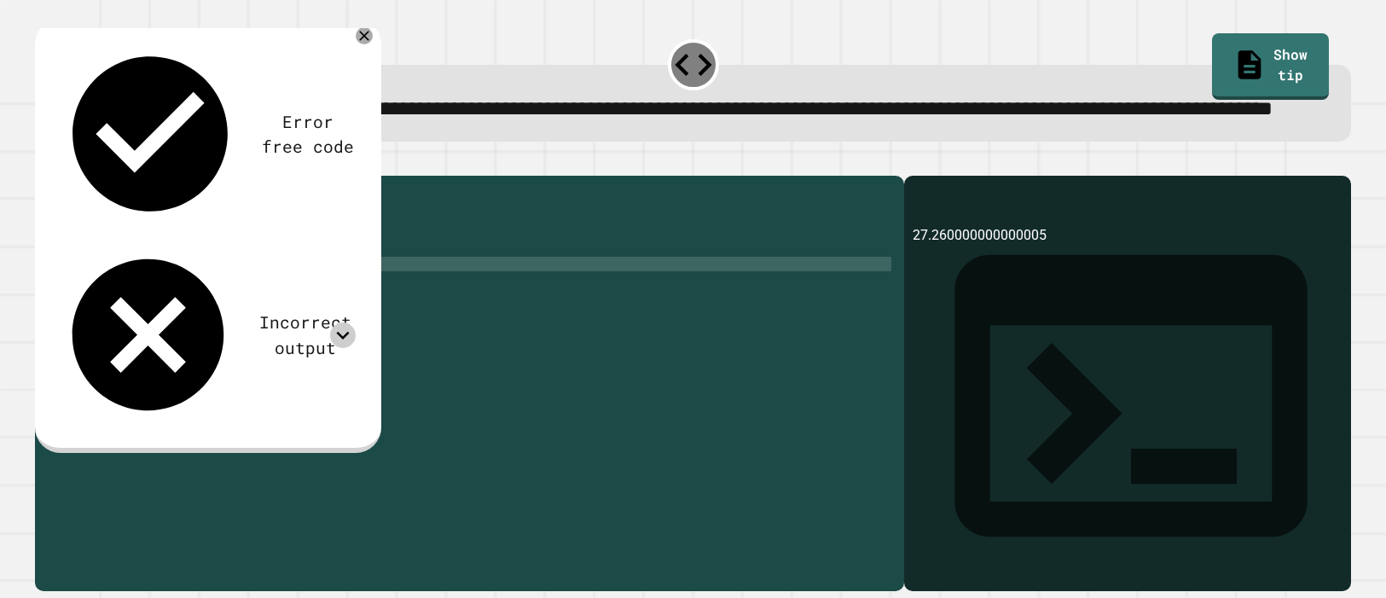
drag, startPoint x: 260, startPoint y: 328, endPoint x: 106, endPoint y: 322, distance: 154.6
click at [106, 322] on div "public class Main { public static void main ( String args [ ]) { int cost = 47 …" at bounding box center [486, 365] width 818 height 363
type textarea "**********"
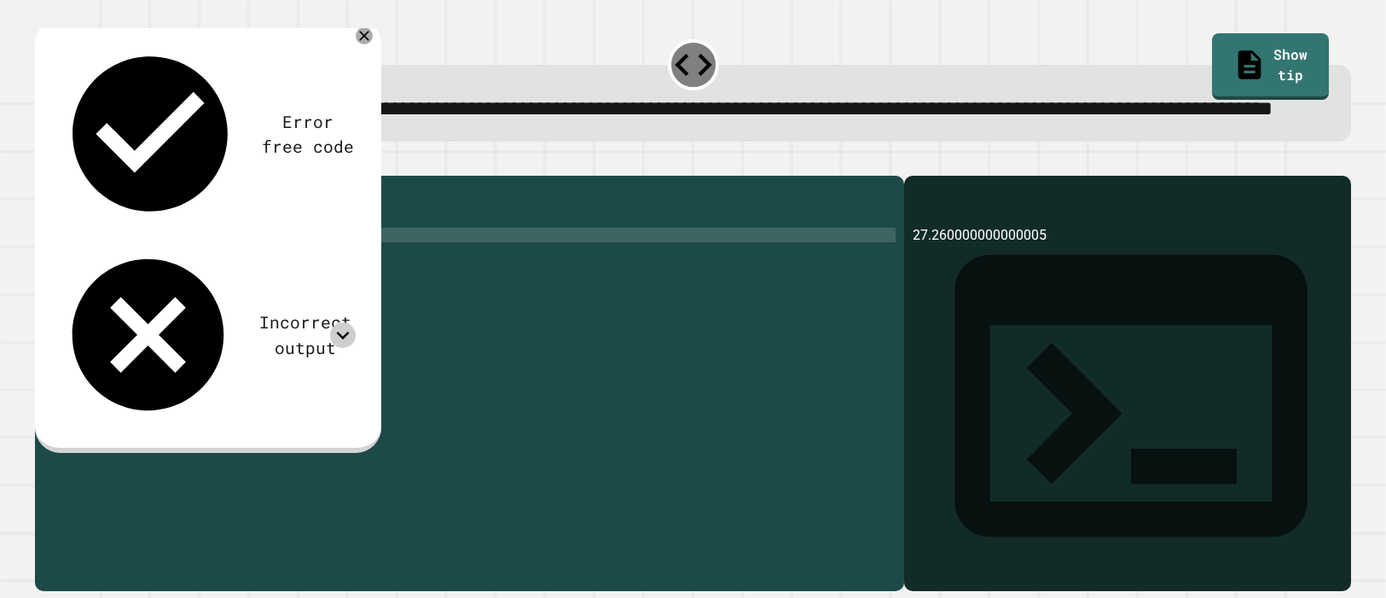
click at [44, 162] on icon "button" at bounding box center [44, 162] width 0 height 0
click at [304, 317] on div "public class Main { public static void main ( String args [ ]) { System . out .…" at bounding box center [483, 365] width 826 height 363
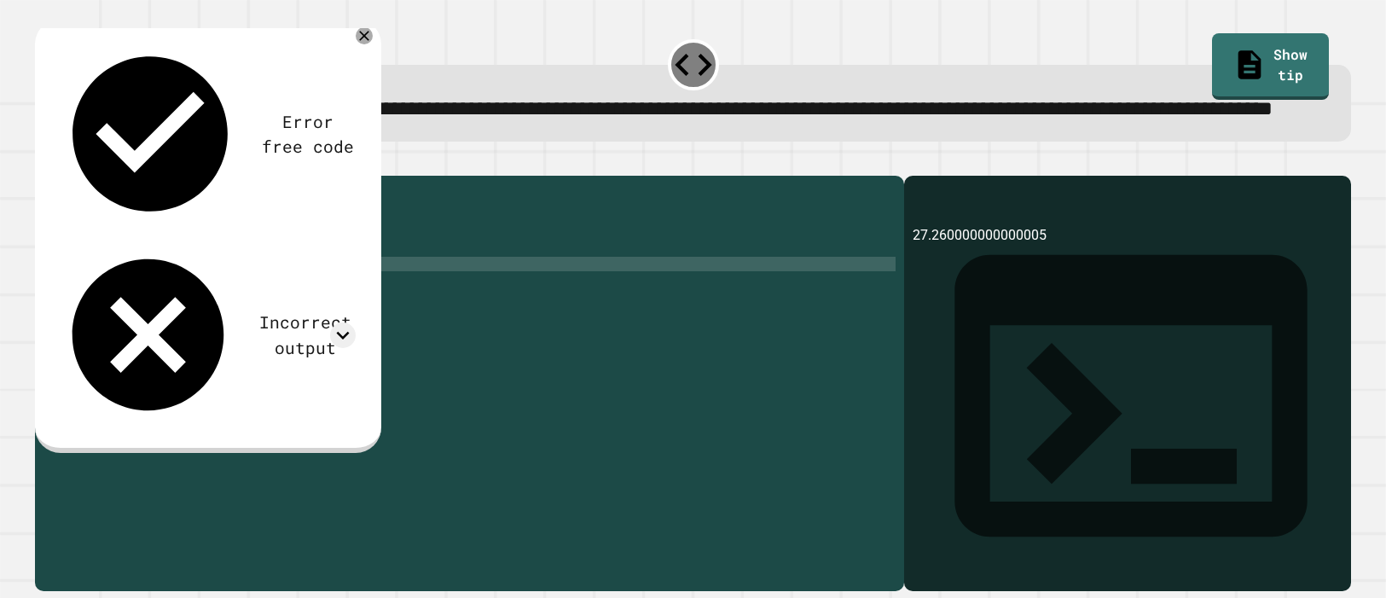
click at [325, 331] on div "public class Main { public static void main ( String args [ ]) { System . out .…" at bounding box center [483, 365] width 826 height 363
click at [69, 176] on div at bounding box center [693, 165] width 1317 height 20
click at [44, 162] on button "button" at bounding box center [44, 162] width 0 height 0
click at [282, 328] on div "public class Main { public static void main ( String args [ ]) { System . out .…" at bounding box center [483, 365] width 826 height 363
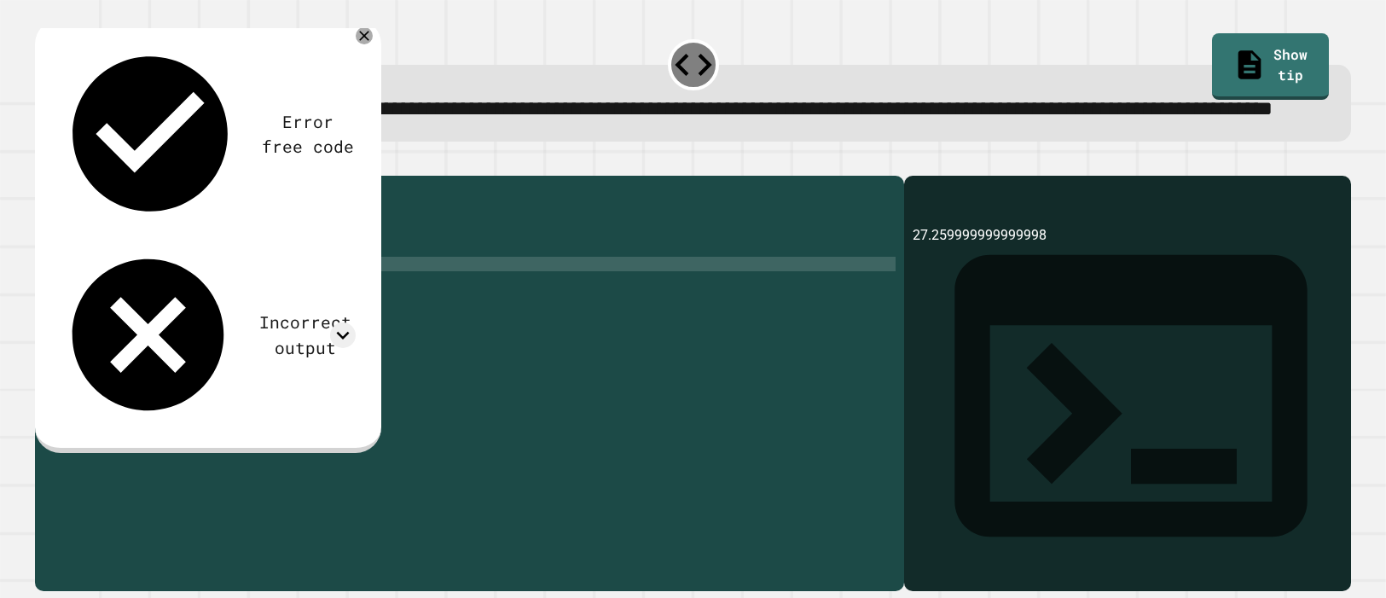
scroll to position [0, 11]
click at [44, 162] on button "button" at bounding box center [44, 162] width 0 height 0
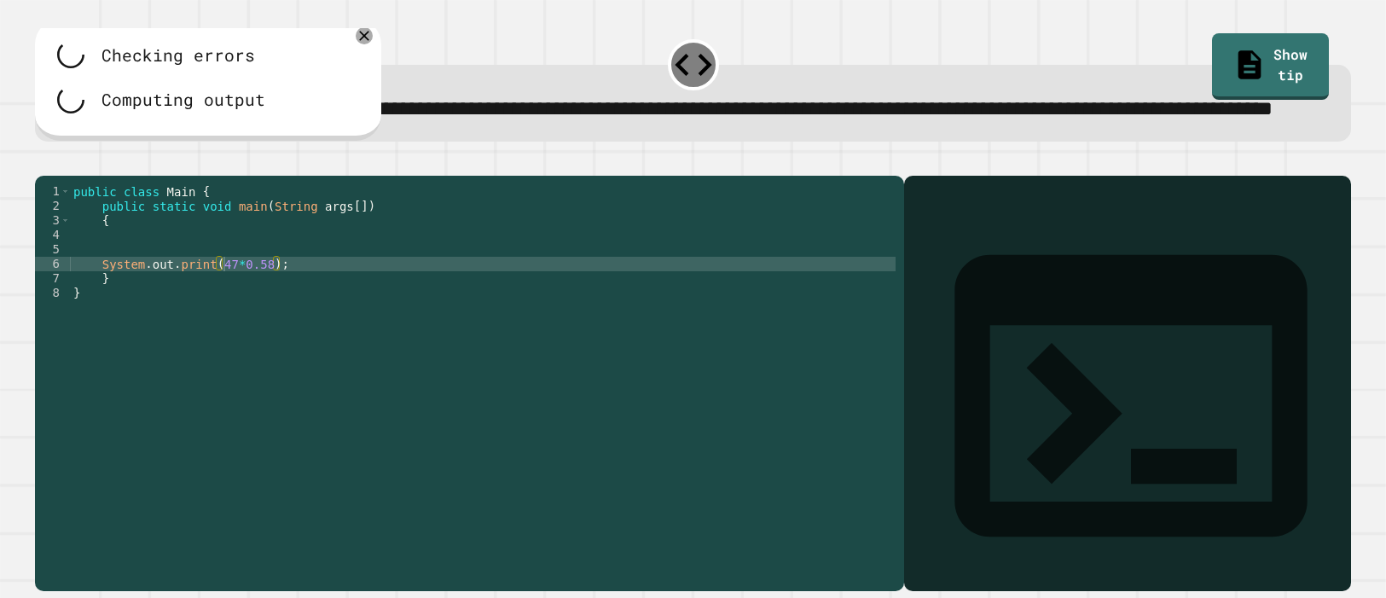
click at [129, 112] on div "Computing output" at bounding box center [184, 99] width 164 height 25
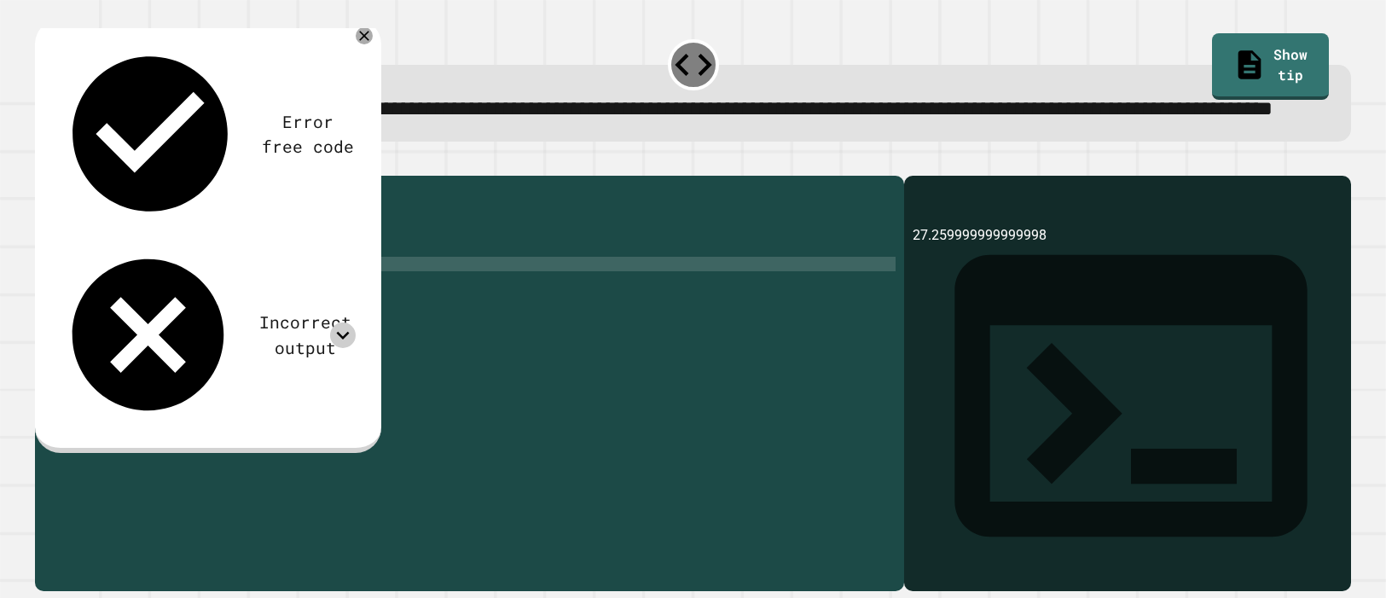
click at [345, 331] on icon at bounding box center [342, 335] width 13 height 8
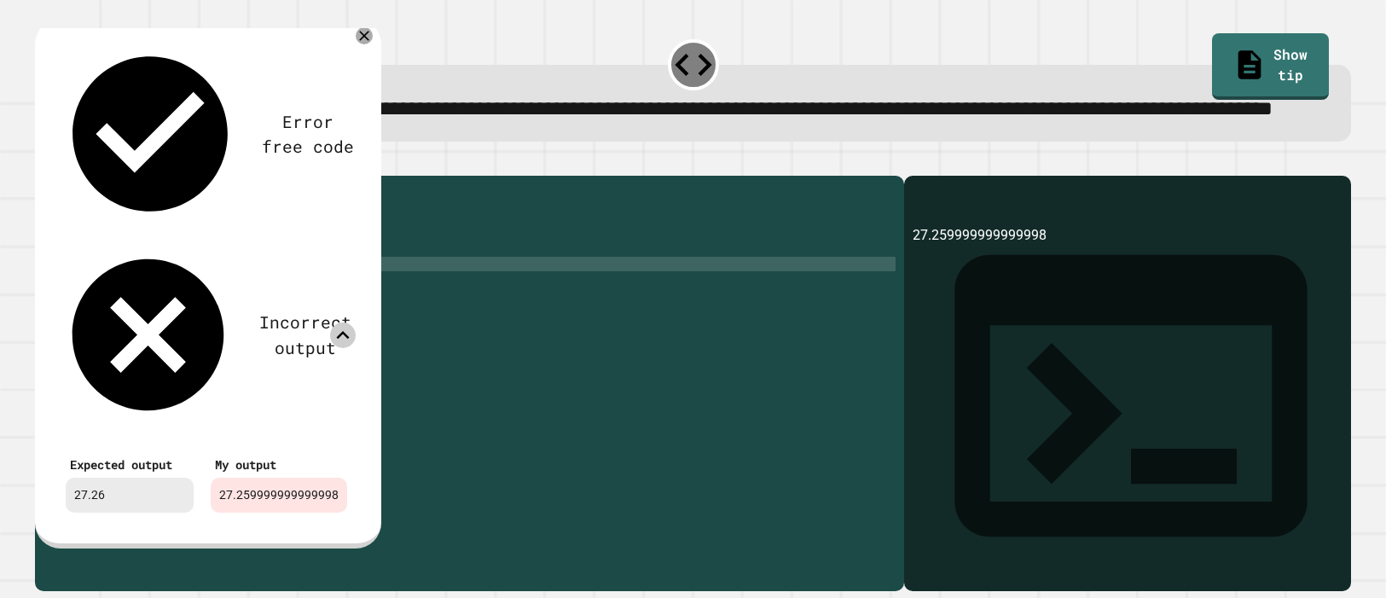
click at [345, 331] on icon at bounding box center [342, 335] width 13 height 8
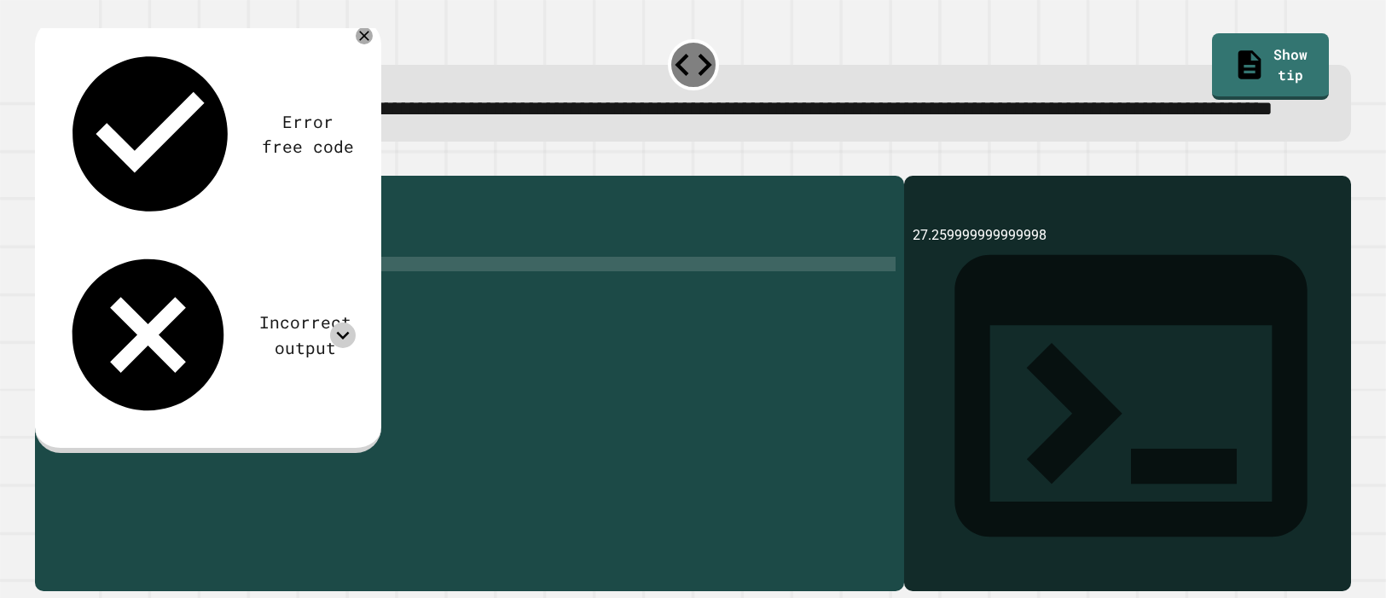
click at [206, 314] on div "public class Main { public static void main ( String args [ ]) { System . out .…" at bounding box center [483, 365] width 826 height 363
click at [44, 162] on icon "button" at bounding box center [44, 162] width 0 height 0
click at [266, 322] on div "public class Main { public static void main ( String args [ ]) { System . out .…" at bounding box center [483, 365] width 826 height 363
click at [269, 327] on div "public class Main { public static void main ( String args [ ]) { System . out .…" at bounding box center [483, 365] width 826 height 363
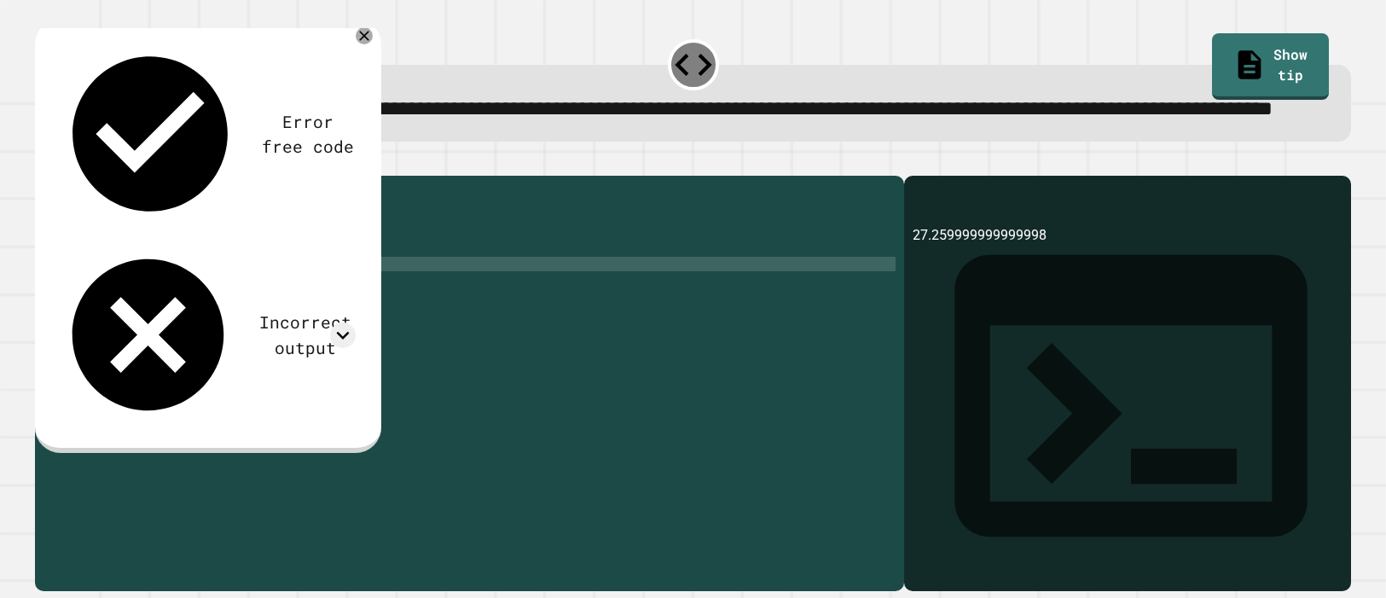
click at [273, 320] on div "public class Main { public static void main ( String args [ ]) { System . out .…" at bounding box center [483, 365] width 826 height 363
click at [44, 162] on icon "button" at bounding box center [44, 162] width 0 height 0
click at [316, 324] on div "public class Main { public static void main ( String args [ ]) { System . out .…" at bounding box center [483, 365] width 826 height 363
click at [44, 162] on icon "button" at bounding box center [44, 162] width 0 height 0
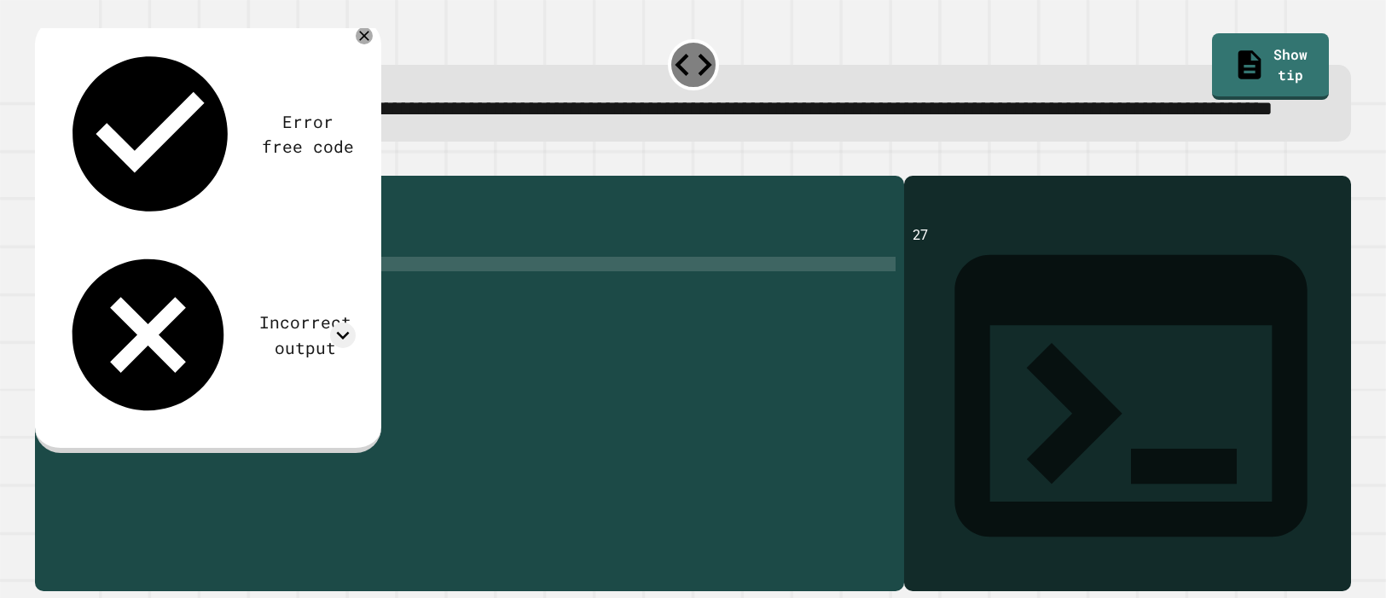
click at [348, 293] on div "public class Main { public static void main ( String args [ ]) { System . out .…" at bounding box center [483, 365] width 826 height 363
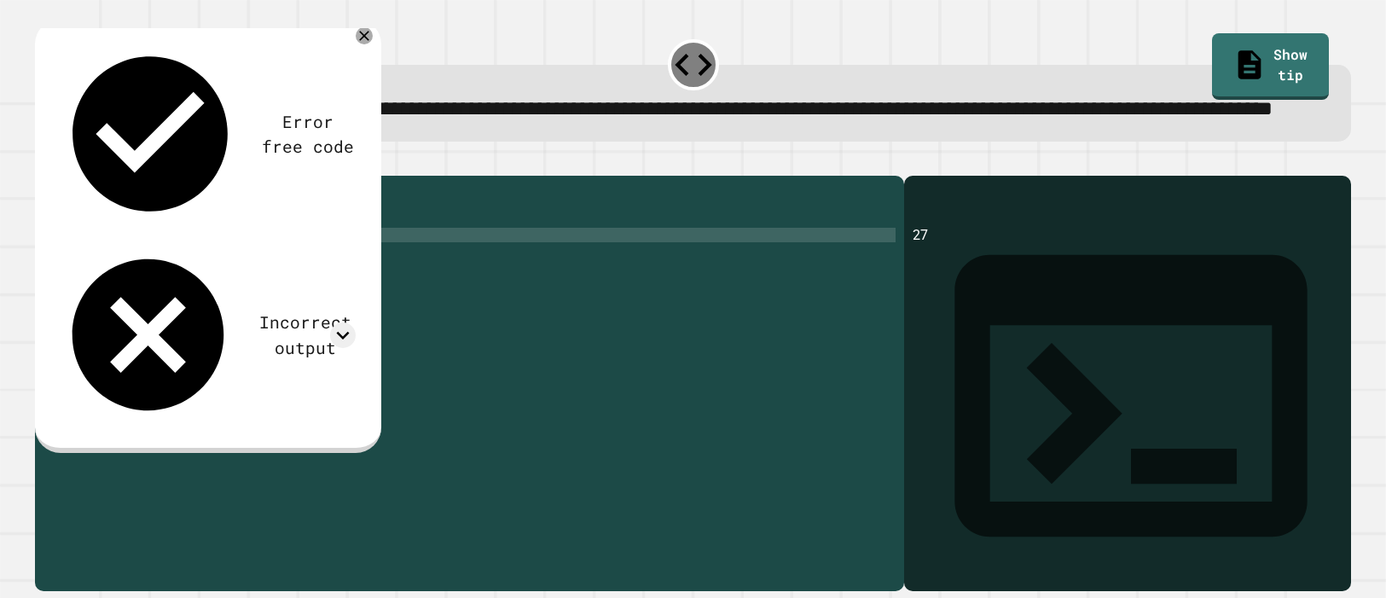
scroll to position [0, 0]
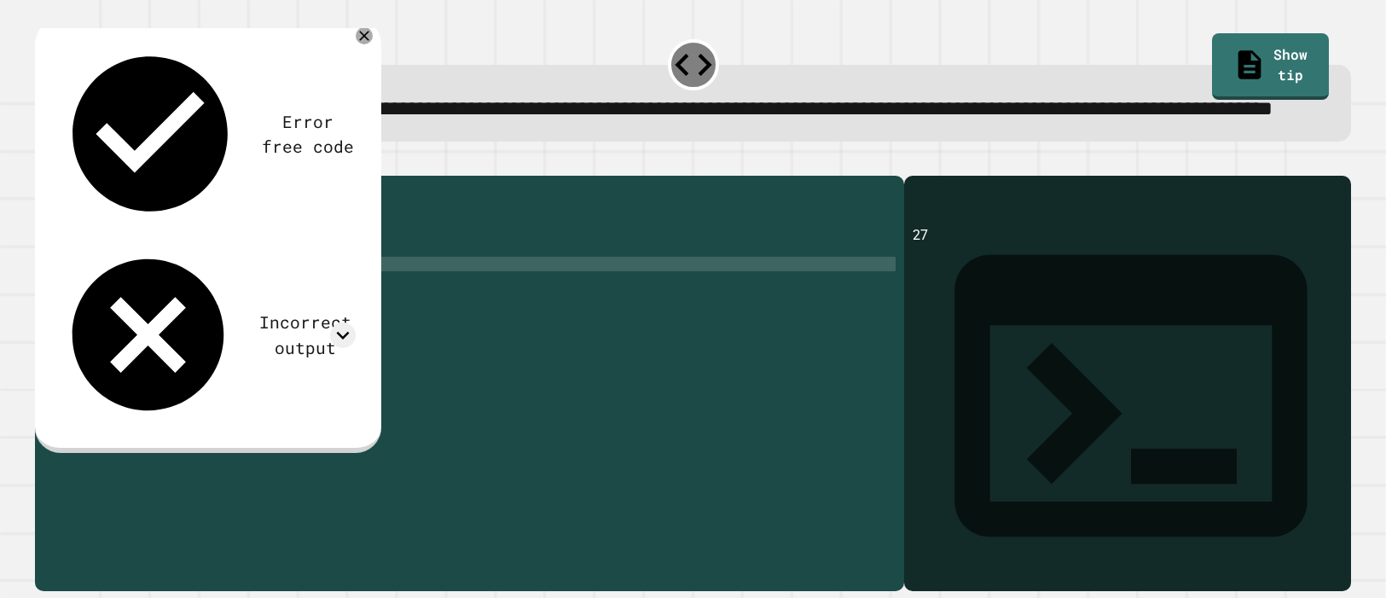
click at [313, 322] on div "public class Main { public static void main ( String args [ ]) { System . out .…" at bounding box center [483, 365] width 826 height 363
click at [270, 322] on div "public class Main { public static void main ( String args [ ]) { System . out .…" at bounding box center [483, 365] width 826 height 363
type textarea "**********"
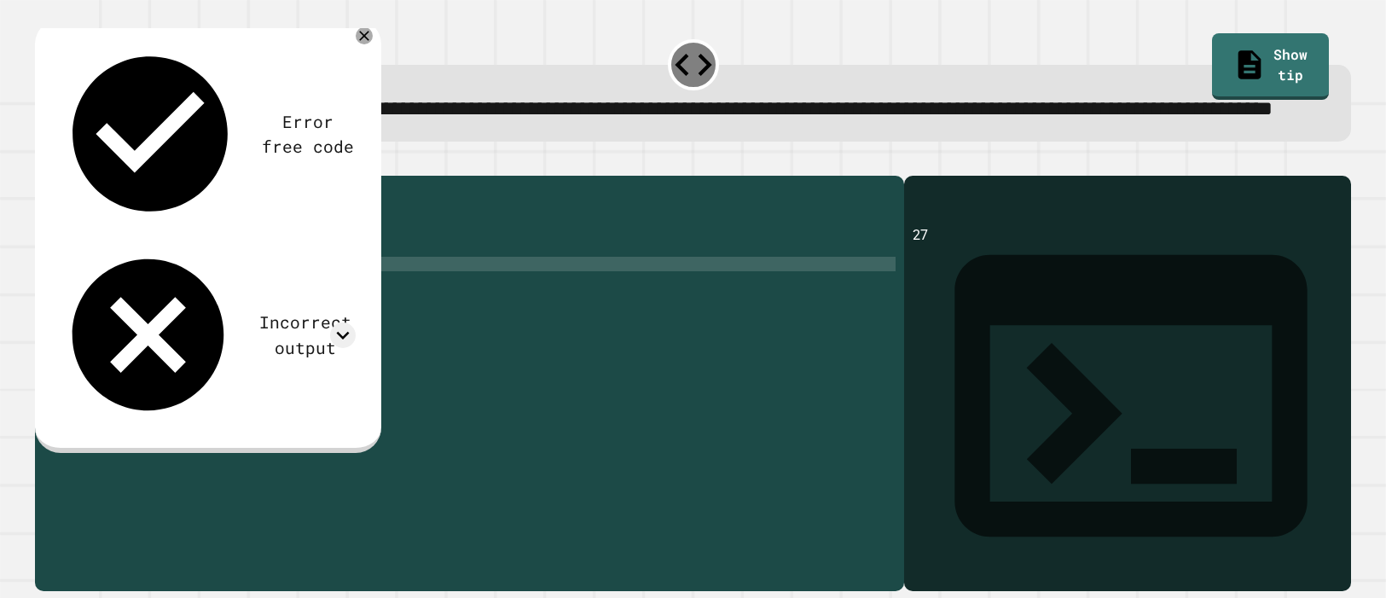
click at [44, 162] on icon "button" at bounding box center [44, 162] width 0 height 0
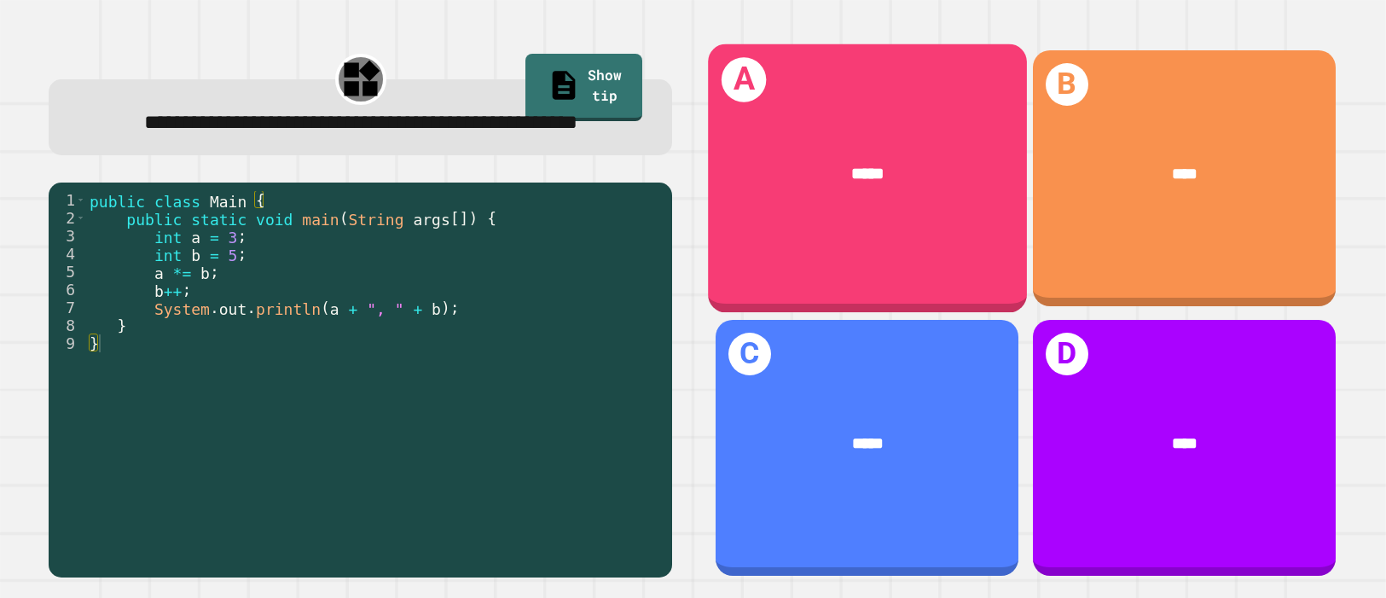
click at [977, 185] on div "*****" at bounding box center [867, 173] width 251 height 26
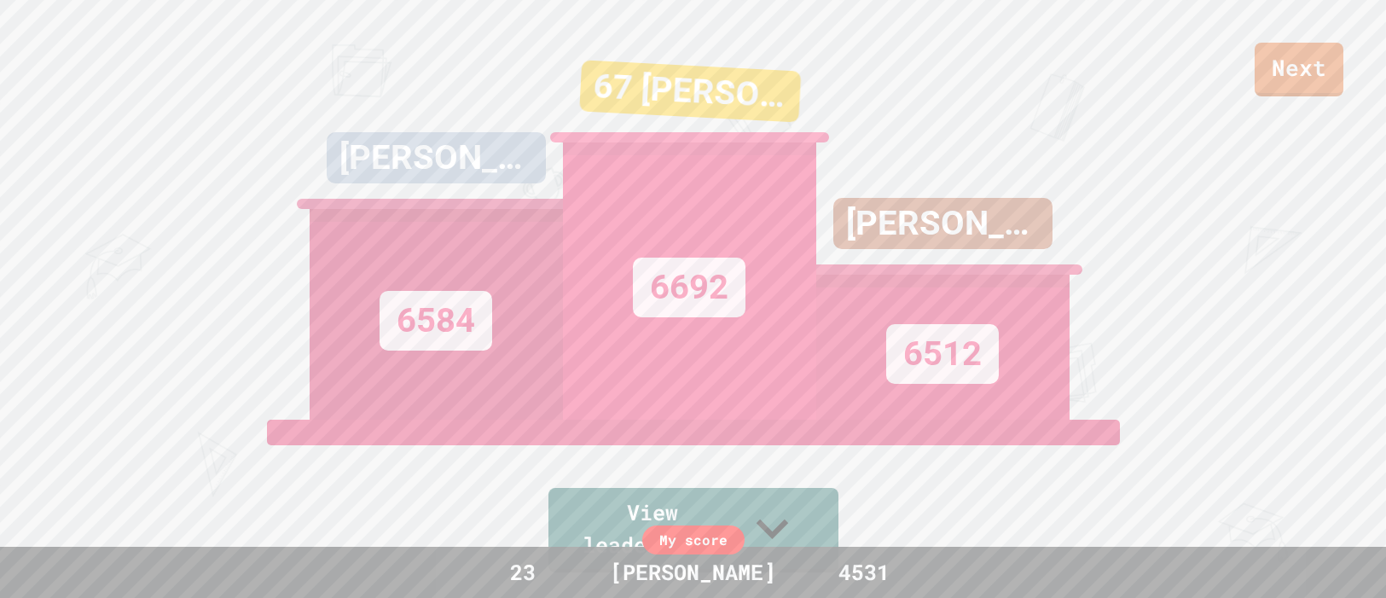
click at [1242, 88] on div "Next" at bounding box center [693, 48] width 1386 height 96
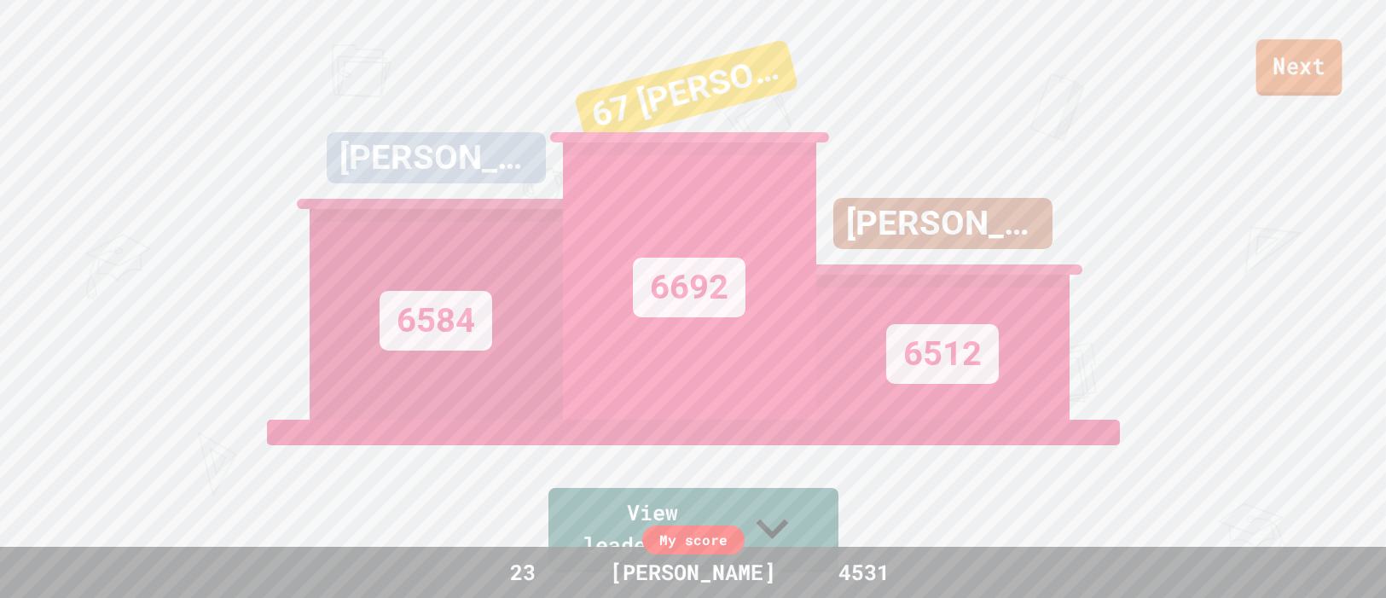
click at [1286, 67] on link "Next" at bounding box center [1300, 67] width 86 height 56
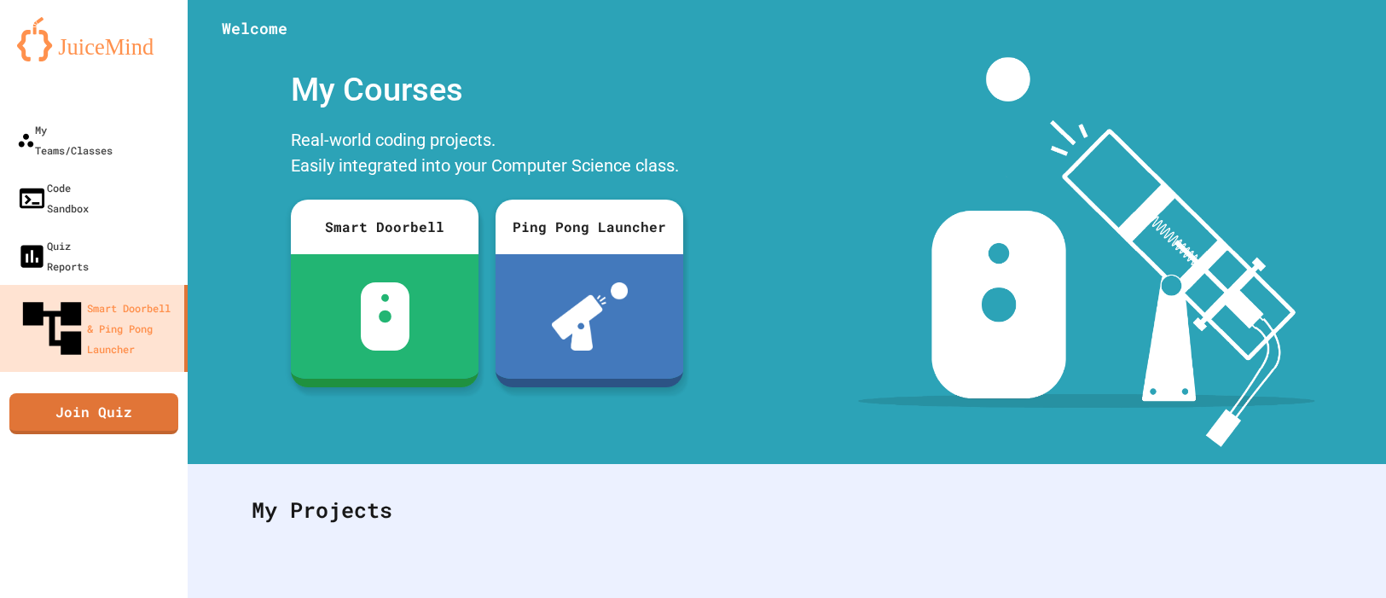
click at [38, 40] on img at bounding box center [94, 39] width 154 height 44
click at [38, 42] on img at bounding box center [94, 39] width 154 height 44
click at [30, 60] on img at bounding box center [94, 39] width 154 height 44
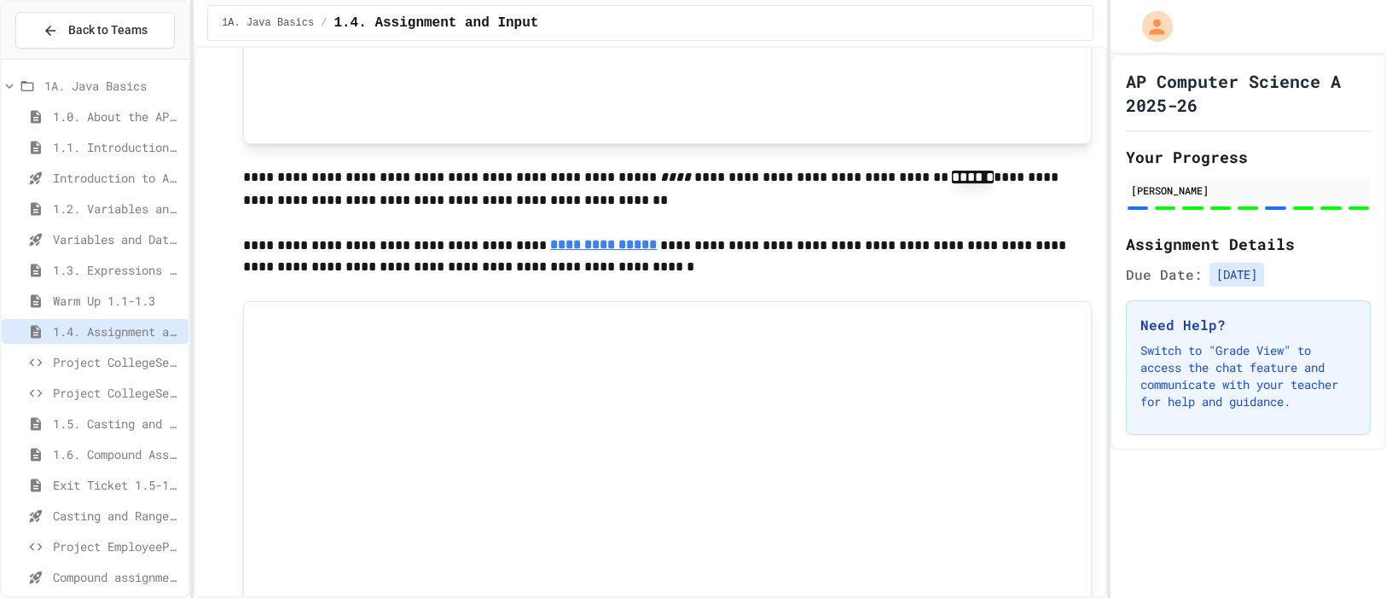
scroll to position [49, 0]
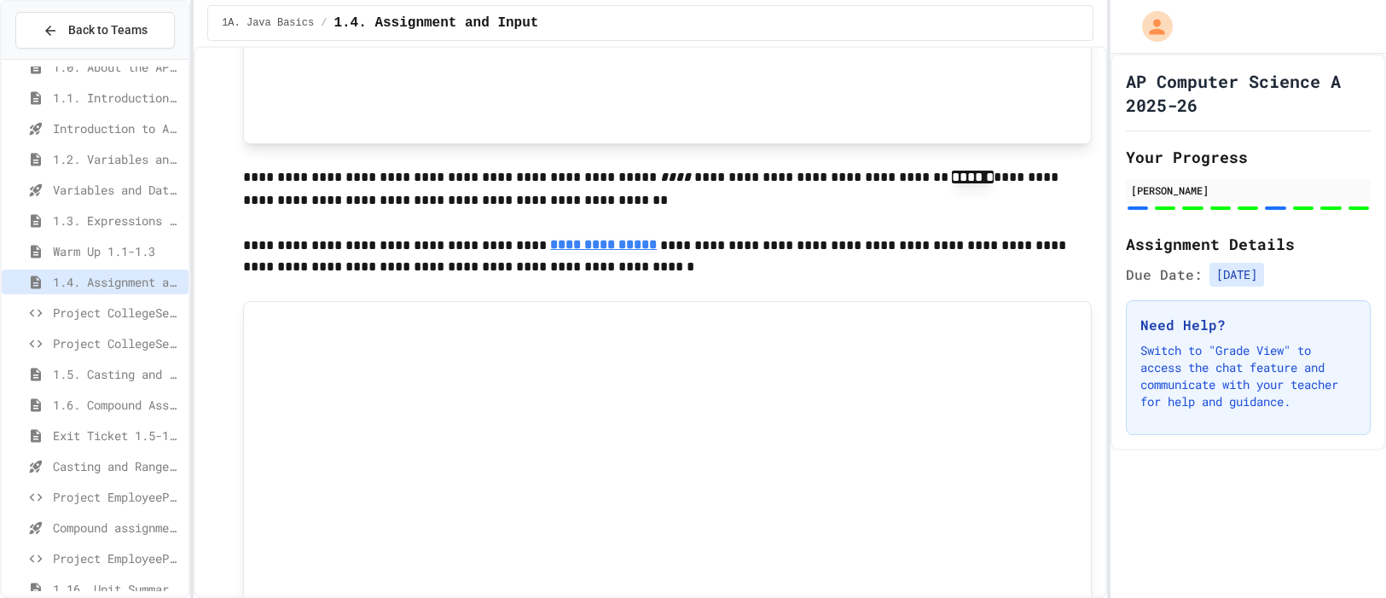
click at [110, 497] on span "Project EmployeePay" at bounding box center [117, 497] width 129 height 18
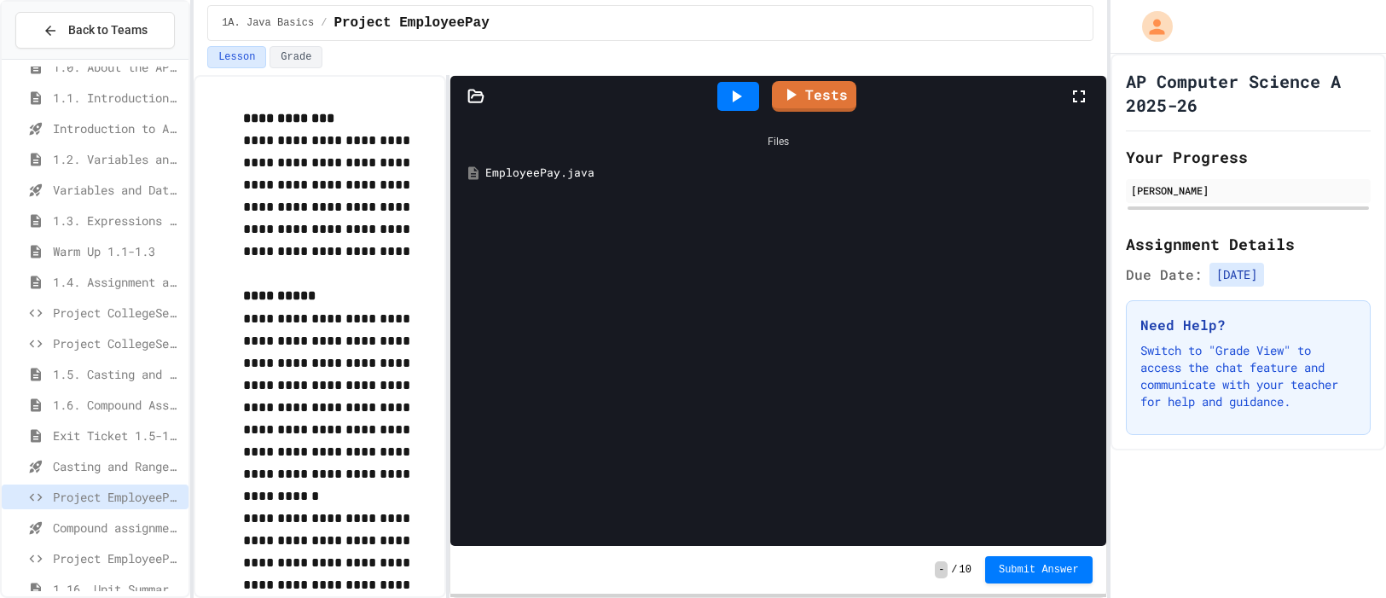
click at [493, 180] on div "EmployeePay.java" at bounding box center [790, 173] width 611 height 17
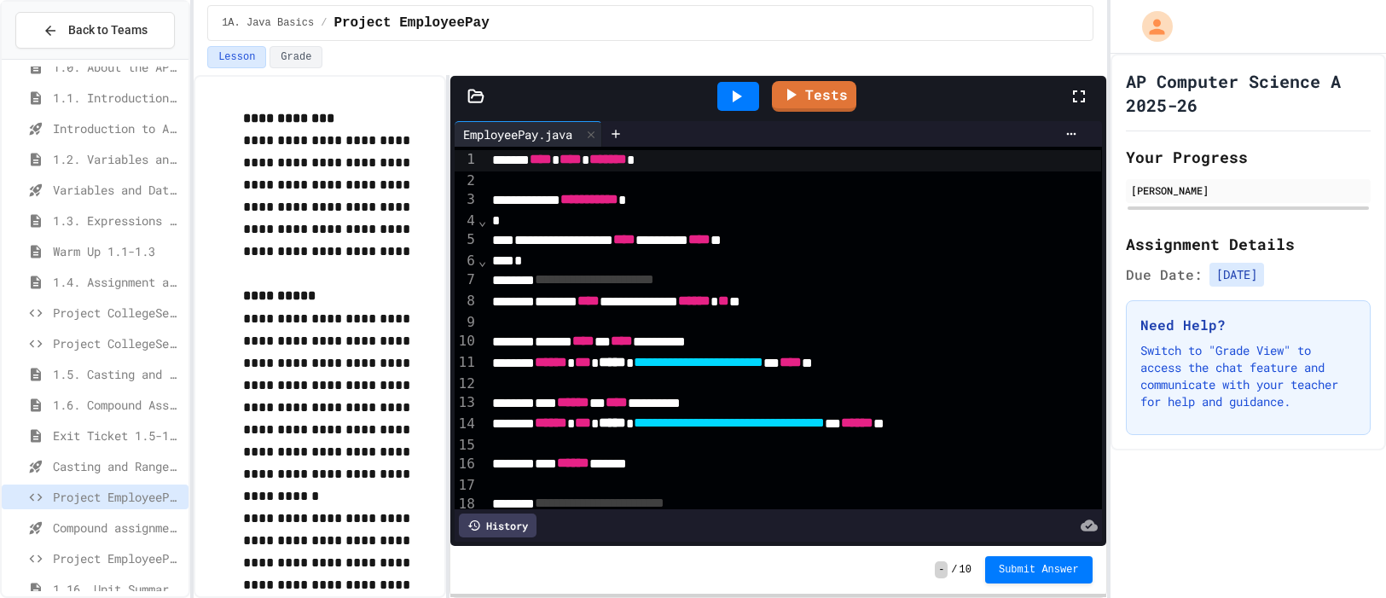
scroll to position [106, 0]
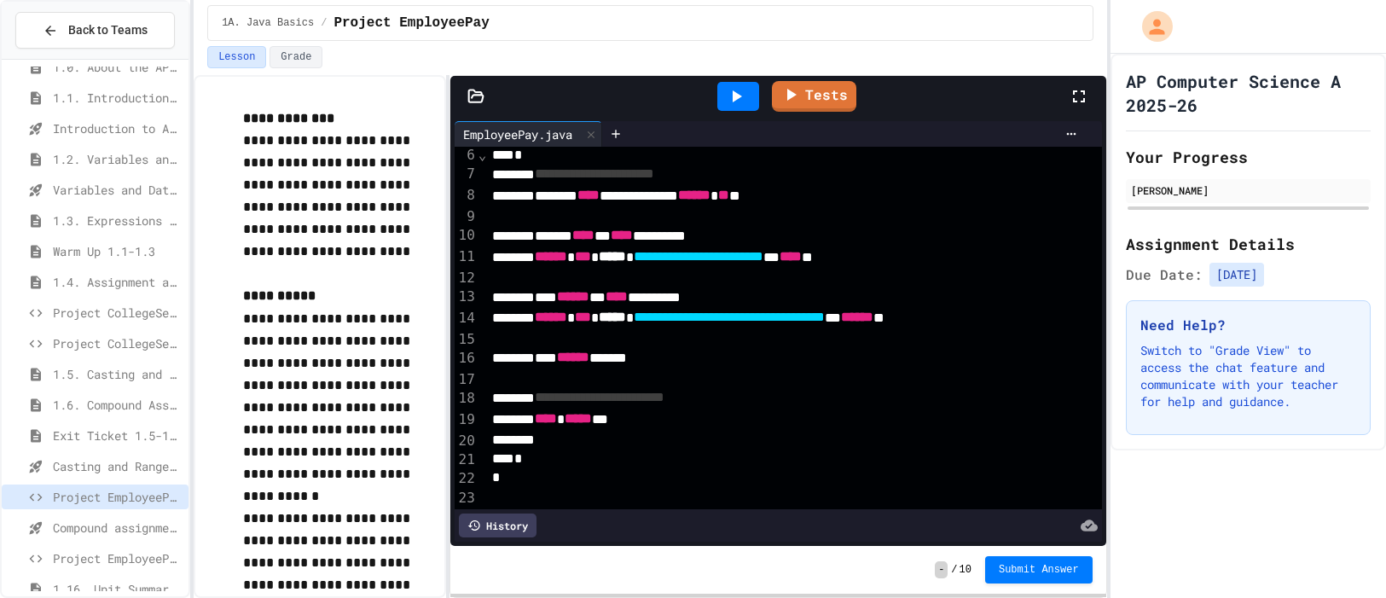
click at [738, 100] on icon at bounding box center [737, 96] width 9 height 12
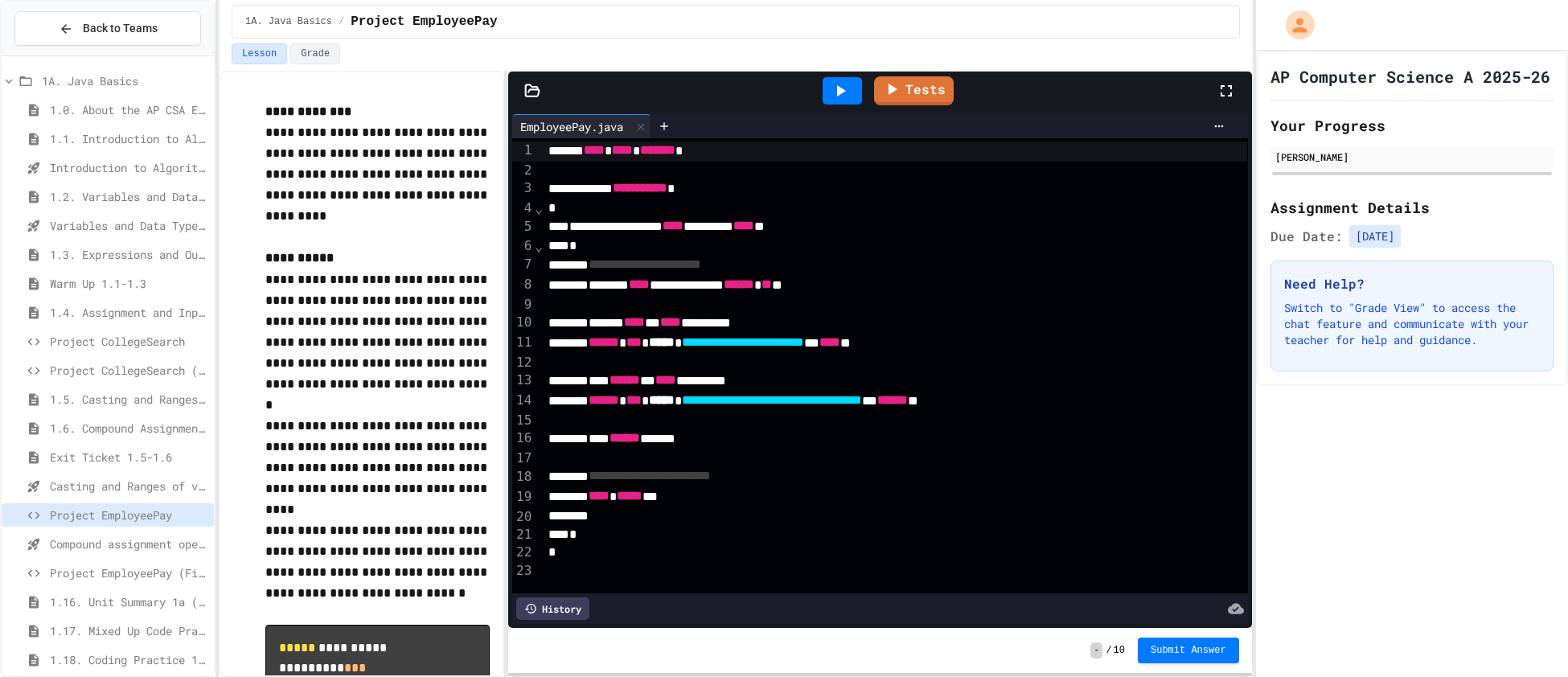
scroll to position [17, 0]
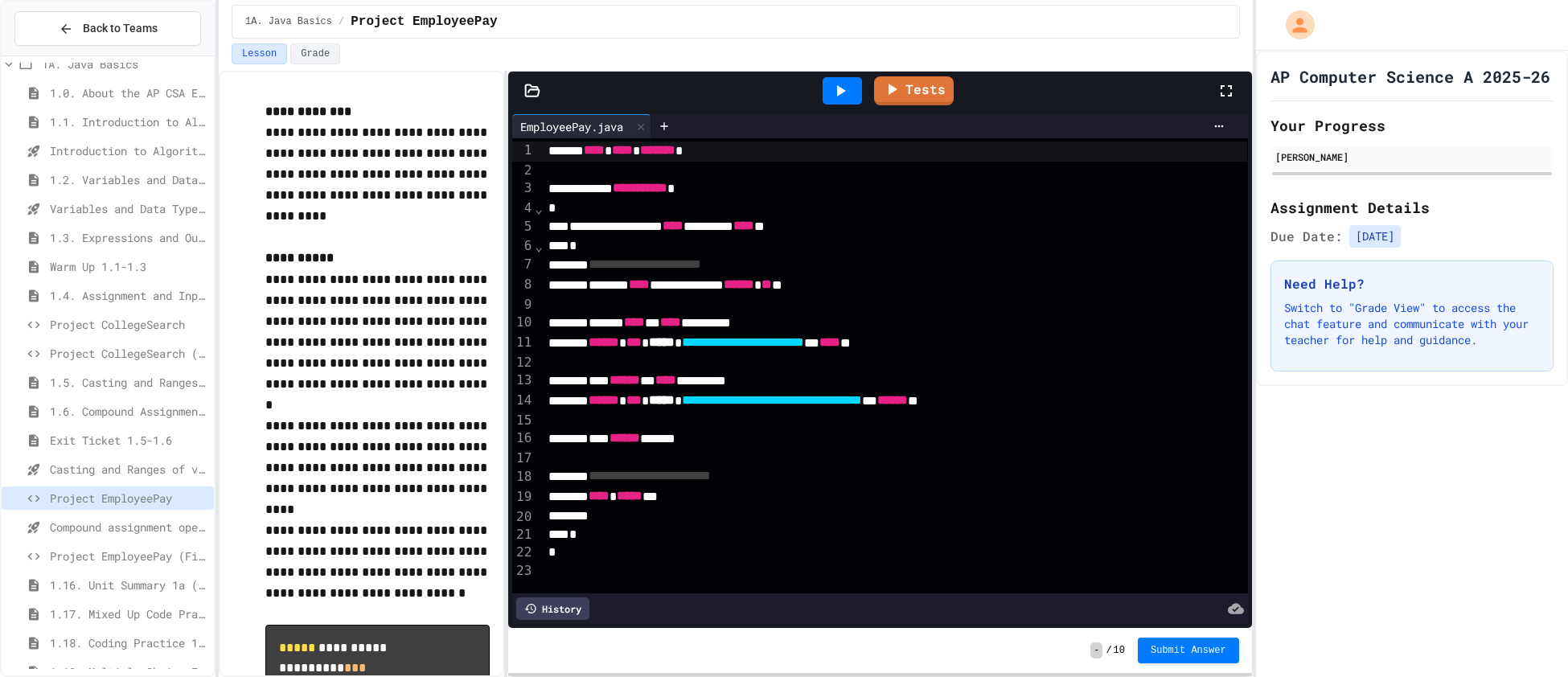
click at [161, 558] on span "Project EmployeePay (File Input)" at bounding box center [128, 556] width 157 height 17
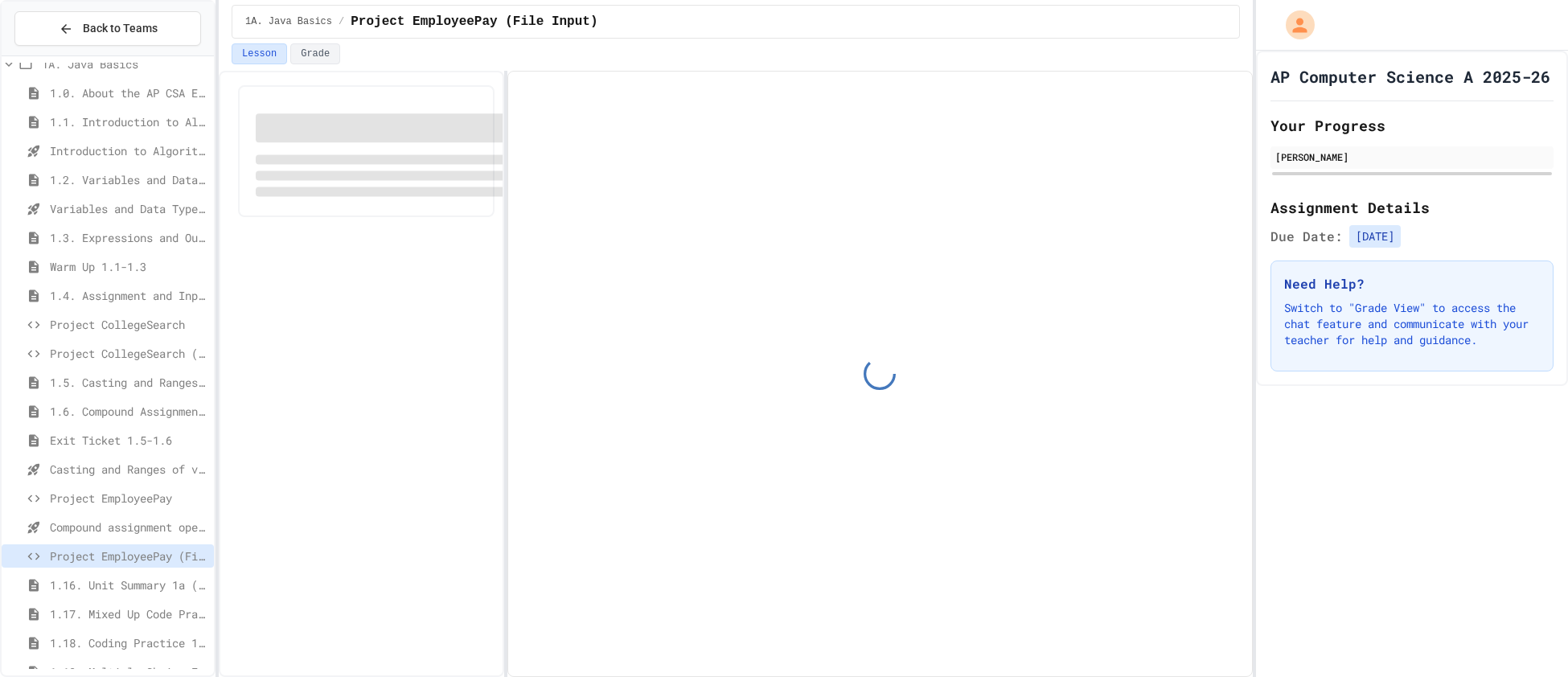
click at [170, 528] on span "Compound assignment operators - Quiz" at bounding box center [128, 527] width 157 height 17
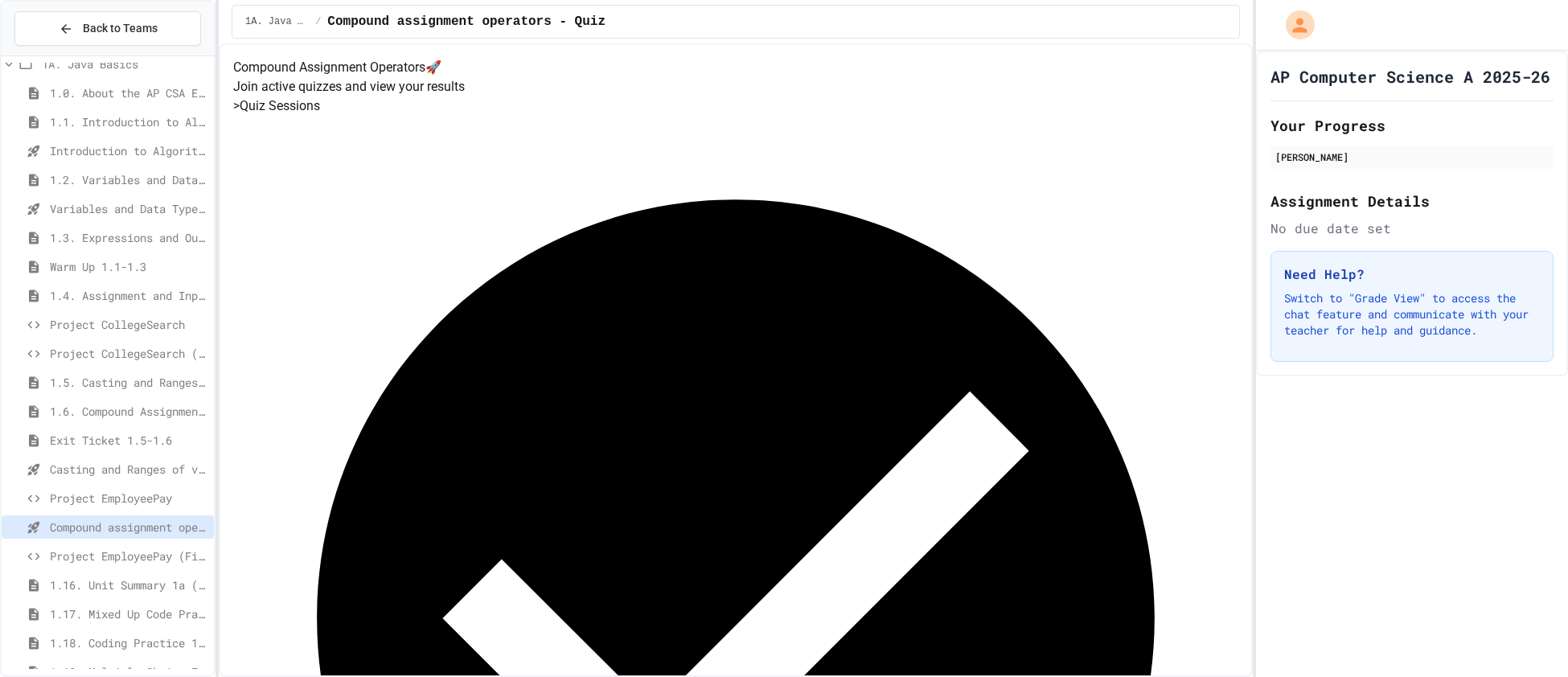
click at [149, 487] on div "Project EmployeePay" at bounding box center [107, 498] width 212 height 24
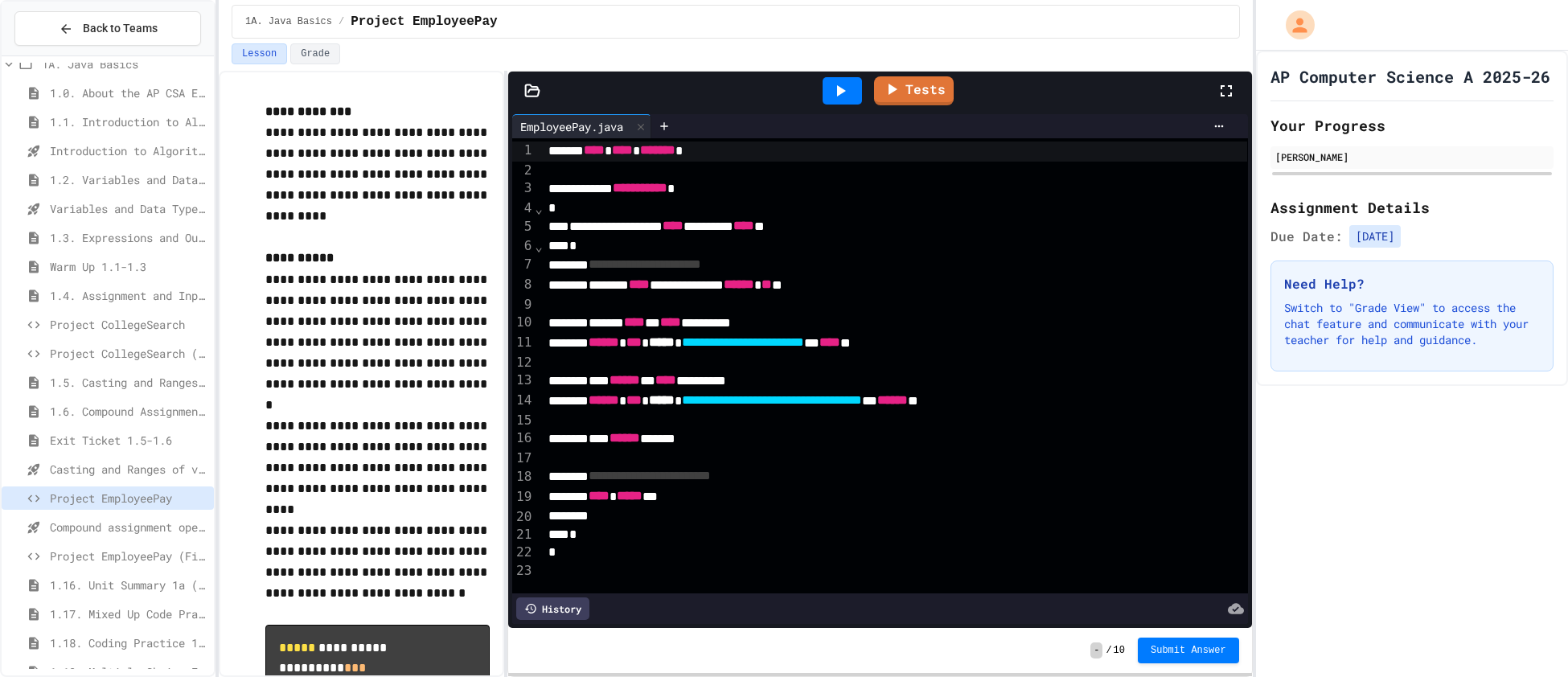
click at [129, 553] on span "Project EmployeePay (File Input)" at bounding box center [128, 556] width 157 height 17
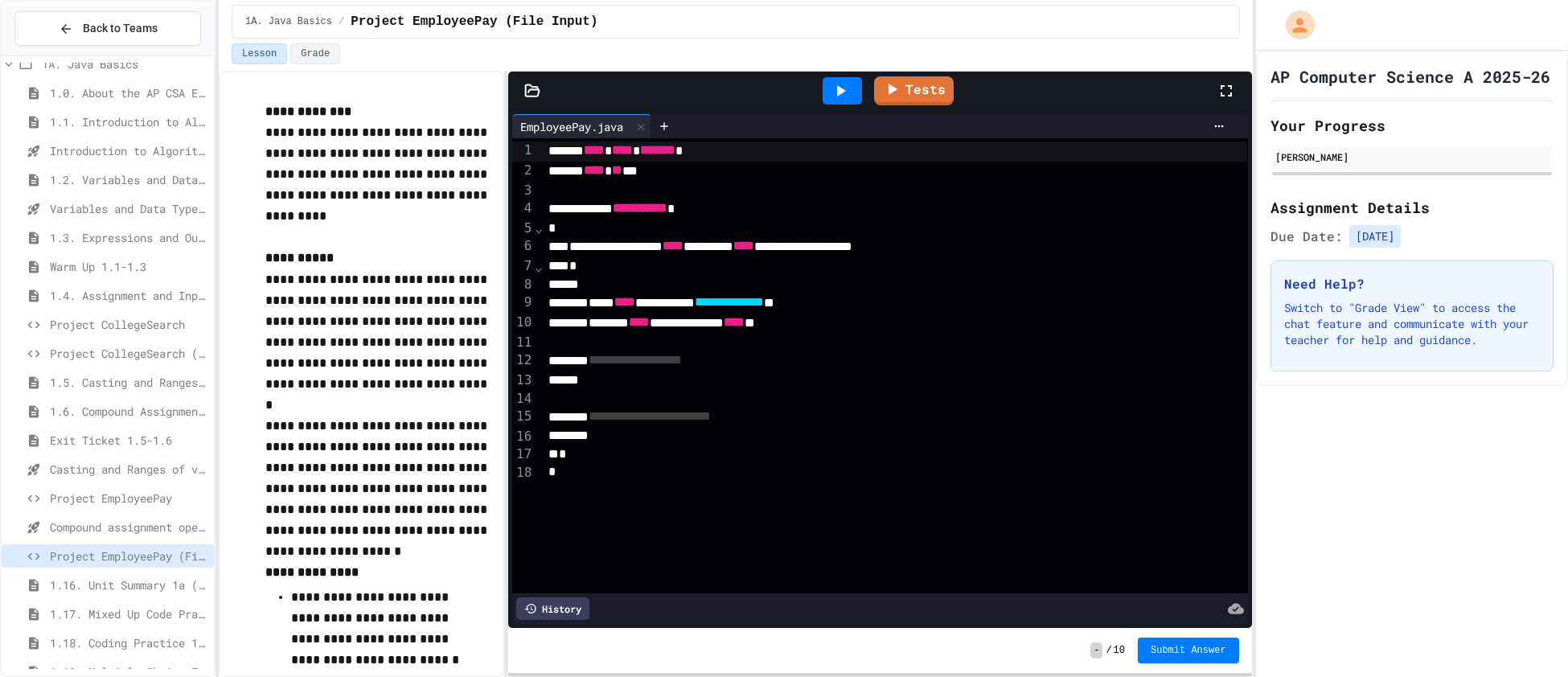
click at [129, 553] on span "Project EmployeePay (File Input)" at bounding box center [128, 556] width 157 height 17
